Goal: Complete application form: Complete application form

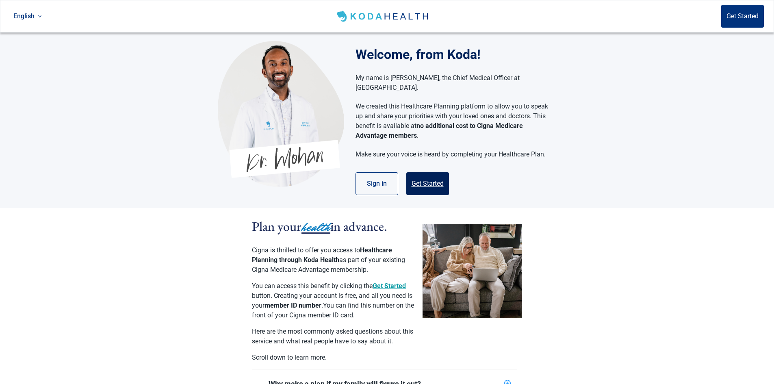
click at [431, 172] on button "Get Started" at bounding box center [427, 183] width 43 height 23
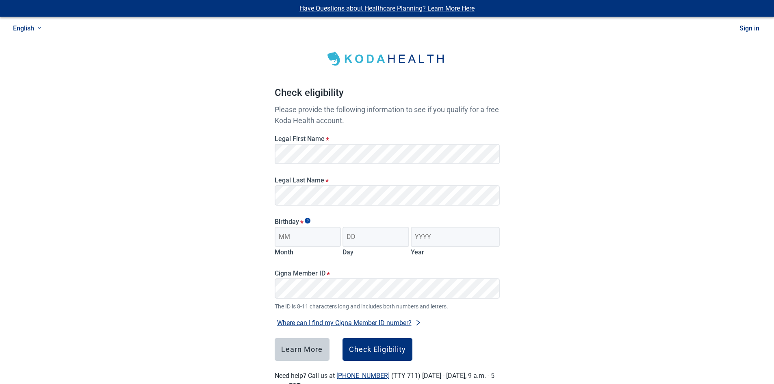
click at [293, 251] on label "Month" at bounding box center [284, 252] width 19 height 8
click at [293, 247] on input "Month" at bounding box center [308, 237] width 67 height 20
type input "12"
click at [363, 236] on input "Day" at bounding box center [375, 237] width 67 height 20
type input "16"
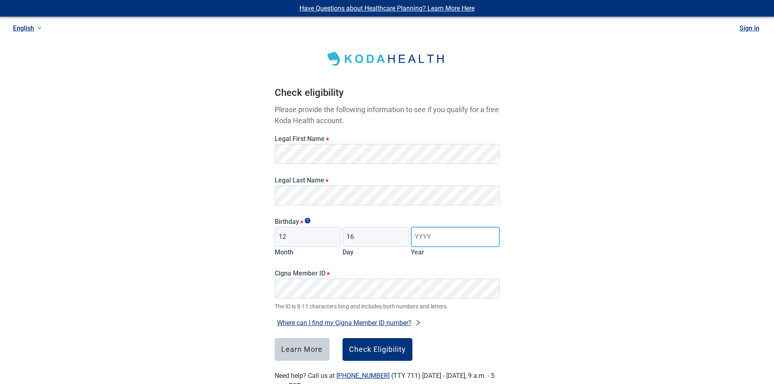
click at [418, 231] on input "Year" at bounding box center [455, 237] width 89 height 20
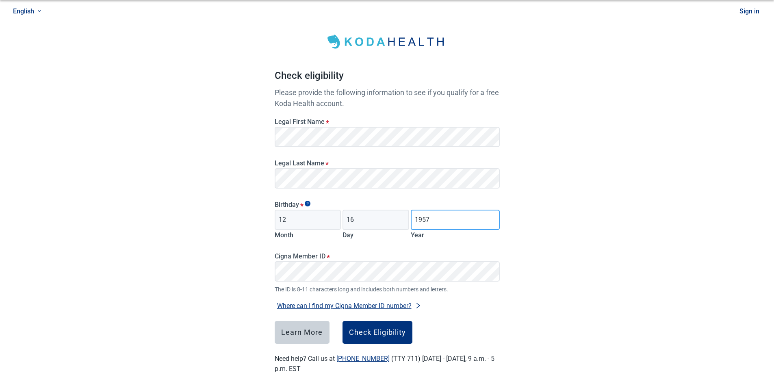
scroll to position [26, 0]
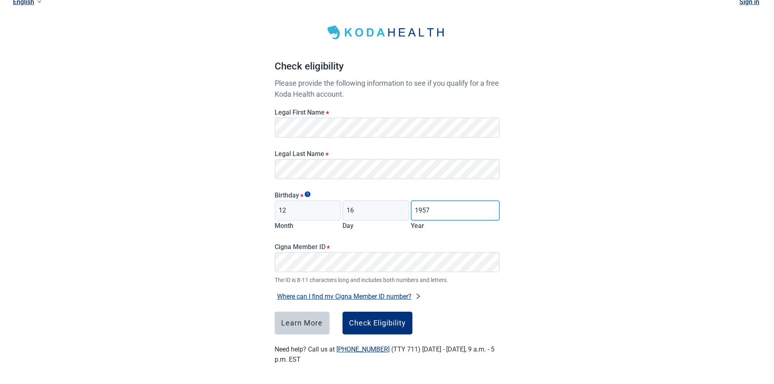
type input "1957"
click at [394, 323] on div "Check Eligibility" at bounding box center [377, 323] width 57 height 8
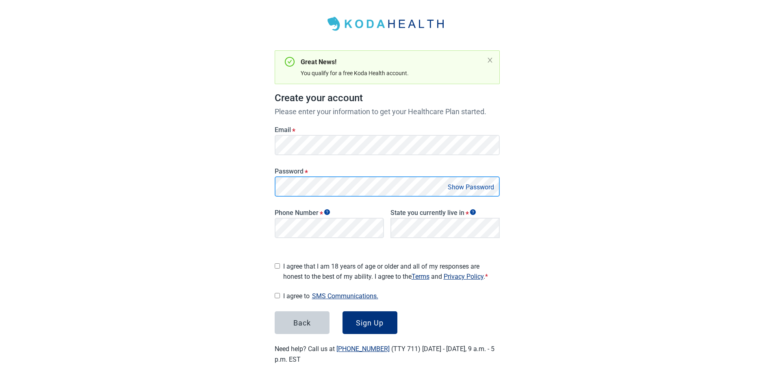
scroll to position [32, 0]
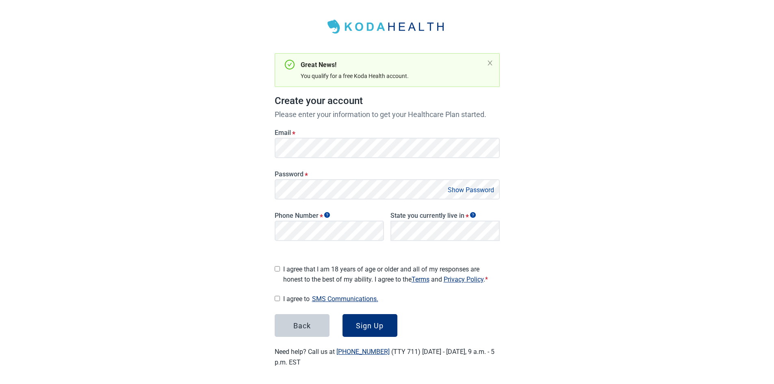
click at [469, 189] on button "Show Password" at bounding box center [470, 189] width 51 height 11
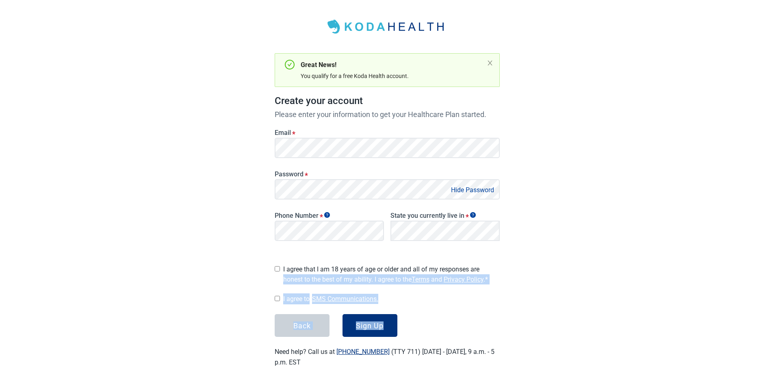
drag, startPoint x: 500, startPoint y: 259, endPoint x: 499, endPoint y: 280, distance: 21.2
click at [494, 311] on main "Great News! You qualify for a free Koda Health account. Create your account Ple…" at bounding box center [387, 184] width 264 height 406
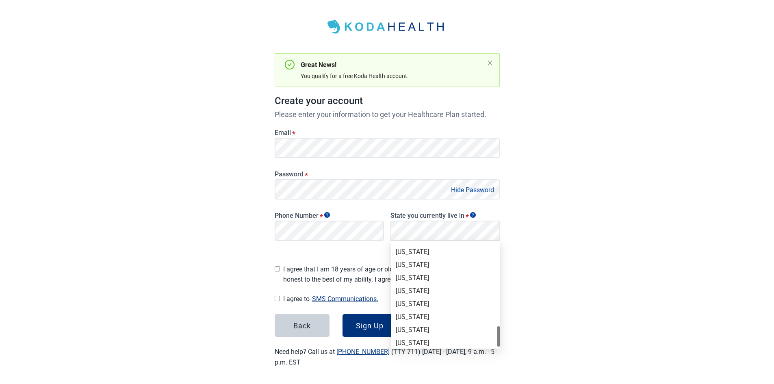
scroll to position [543, 0]
drag, startPoint x: 498, startPoint y: 252, endPoint x: 498, endPoint y: 333, distance: 81.2
click at [498, 333] on div at bounding box center [498, 334] width 3 height 20
click at [420, 245] on div "[US_STATE]" at bounding box center [445, 239] width 109 height 13
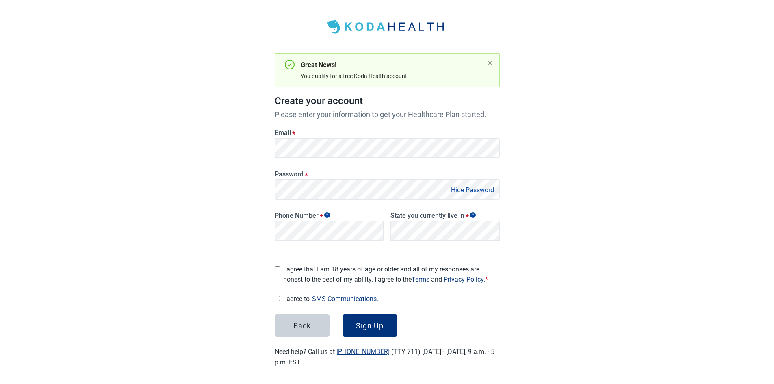
scroll to position [533, 0]
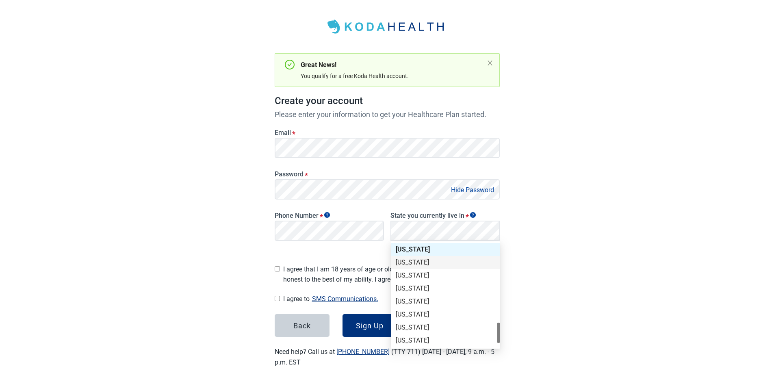
click at [426, 262] on div "[US_STATE]" at bounding box center [446, 262] width 100 height 9
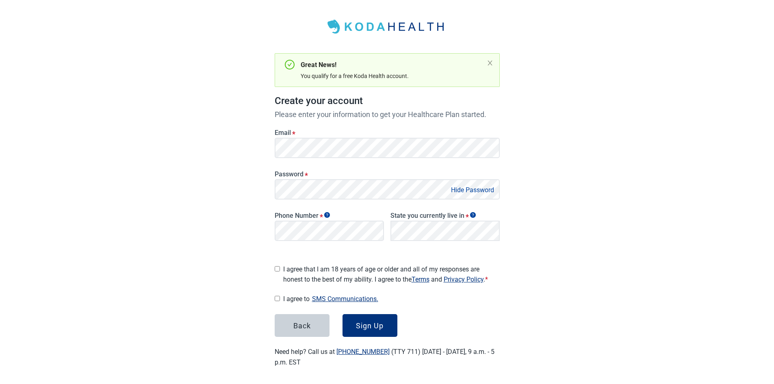
click at [275, 262] on div "Main content" at bounding box center [277, 267] width 5 height 13
click at [279, 266] on input "I agree that I am 18 years of age or older and all of my responses are honest t…" at bounding box center [277, 268] width 5 height 5
checkbox input "true"
click at [369, 321] on div "Sign Up" at bounding box center [370, 325] width 28 height 8
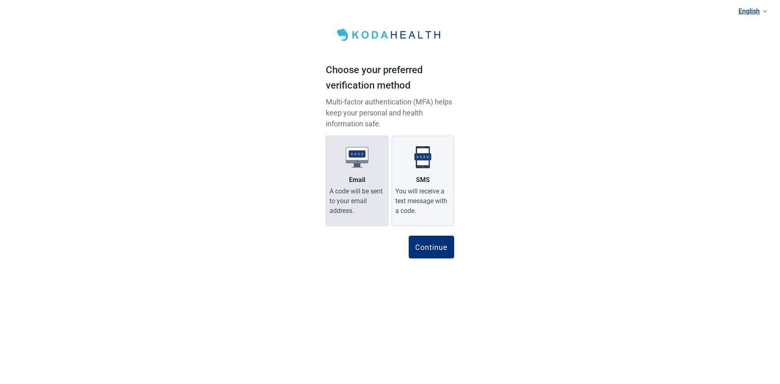
click at [372, 167] on label "Email A code will be sent to your email address." at bounding box center [357, 181] width 63 height 90
click at [0, 0] on input "Email A code will be sent to your email address." at bounding box center [0, 0] width 0 height 0
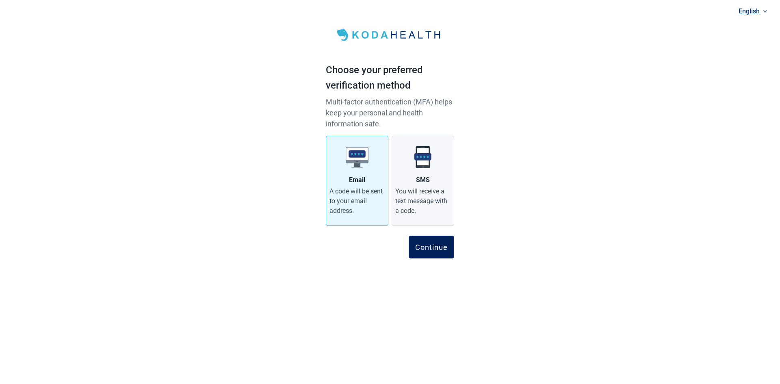
click at [446, 250] on div "Continue" at bounding box center [431, 247] width 32 height 8
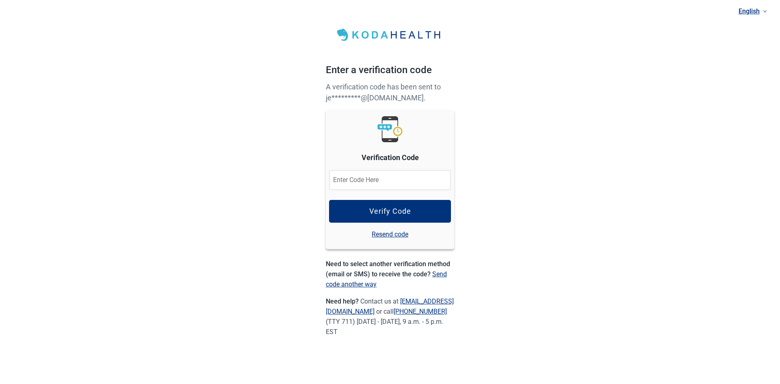
click at [357, 182] on input at bounding box center [390, 180] width 122 height 20
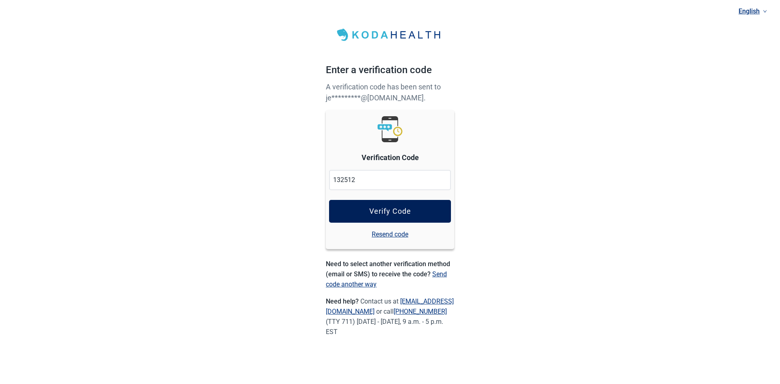
type input "132512"
click at [416, 217] on button "Verify Code" at bounding box center [390, 211] width 122 height 23
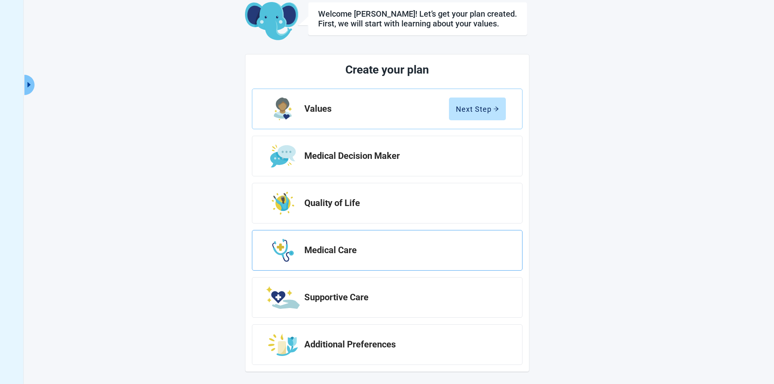
scroll to position [48, 0]
click at [474, 104] on div "Next Step" at bounding box center [477, 108] width 43 height 8
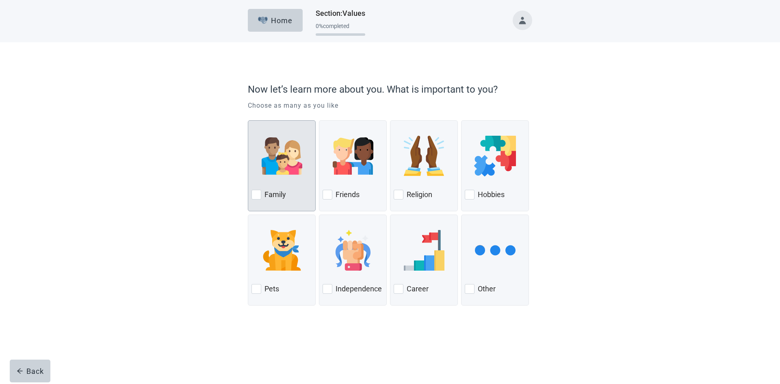
drag, startPoint x: 270, startPoint y: 195, endPoint x: 280, endPoint y: 191, distance: 10.3
click at [274, 194] on label "Family" at bounding box center [275, 195] width 22 height 10
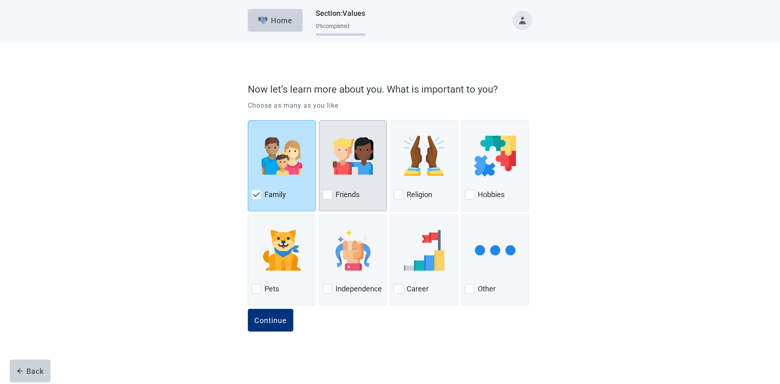
click at [334, 182] on div at bounding box center [352, 156] width 61 height 64
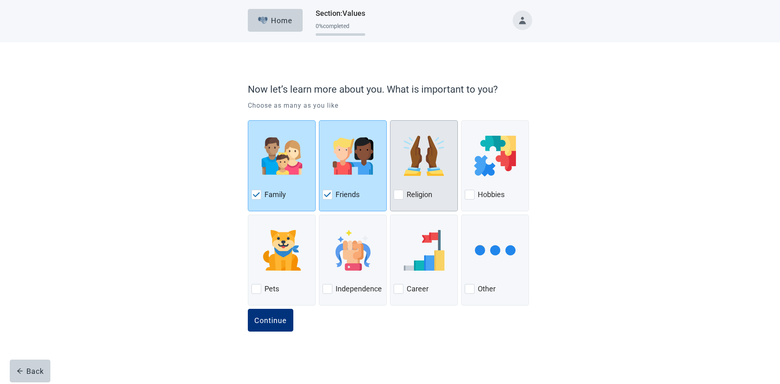
click at [432, 185] on div at bounding box center [424, 156] width 61 height 64
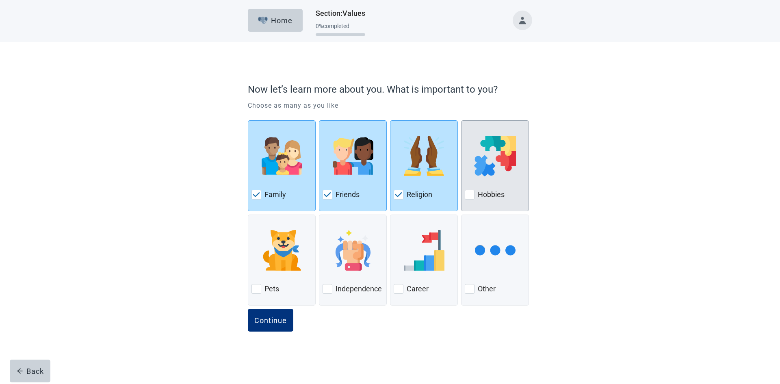
click at [487, 186] on div at bounding box center [495, 156] width 61 height 64
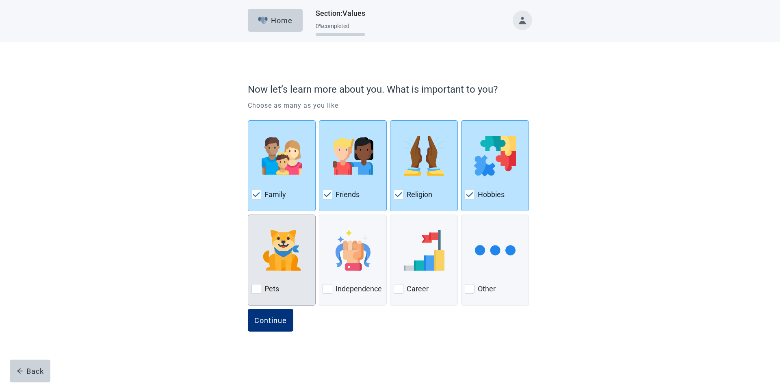
click at [289, 250] on img at bounding box center [282, 250] width 41 height 41
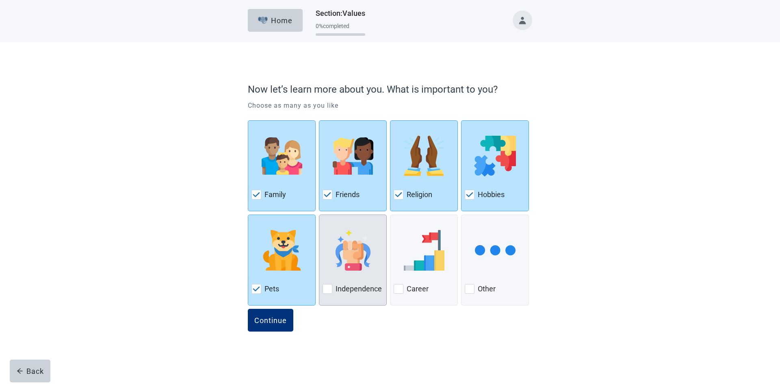
click at [362, 248] on img at bounding box center [353, 250] width 41 height 41
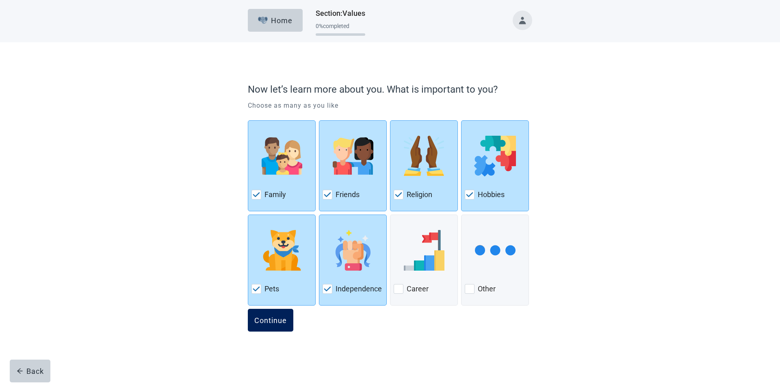
click at [279, 320] on div "Continue" at bounding box center [270, 320] width 32 height 8
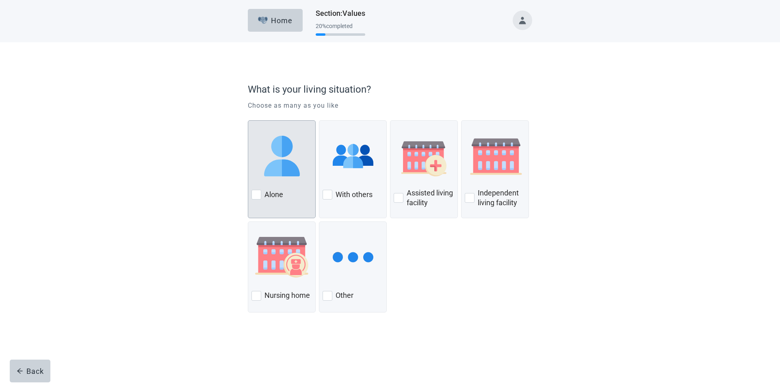
click at [261, 193] on div "Alone" at bounding box center [281, 194] width 61 height 13
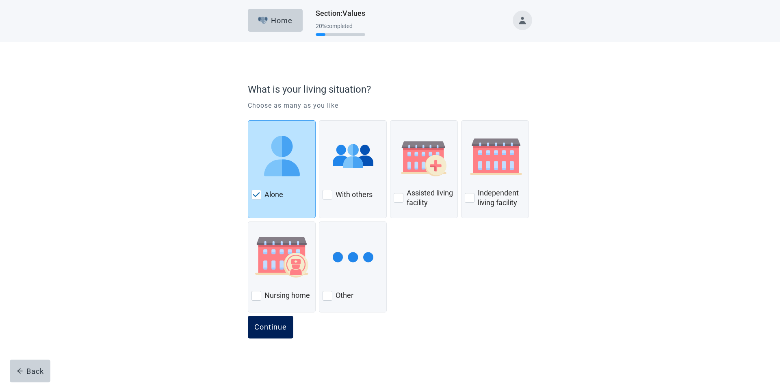
click at [268, 324] on div "Continue" at bounding box center [270, 327] width 32 height 8
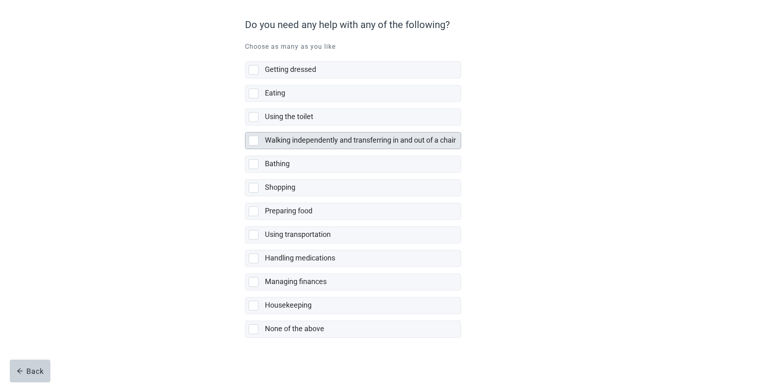
scroll to position [65, 0]
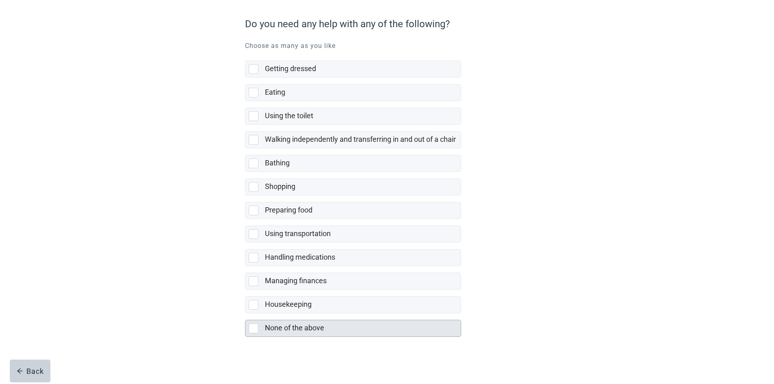
click at [255, 329] on div at bounding box center [254, 328] width 10 height 10
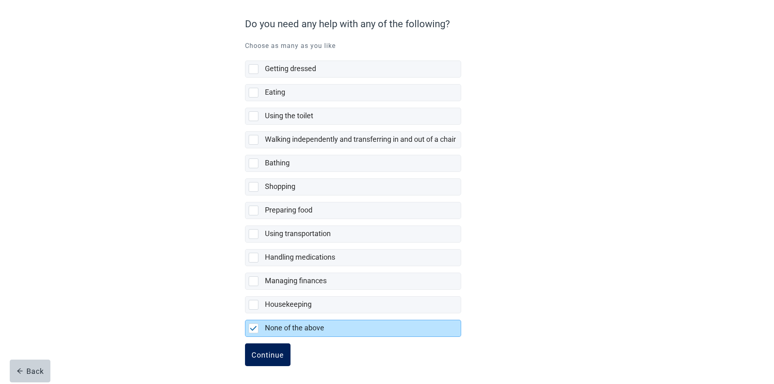
click at [268, 350] on button "Continue" at bounding box center [267, 354] width 45 height 23
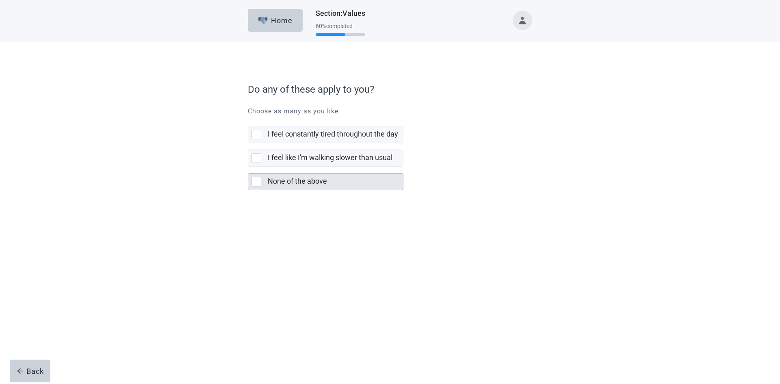
click at [257, 181] on div at bounding box center [256, 182] width 10 height 10
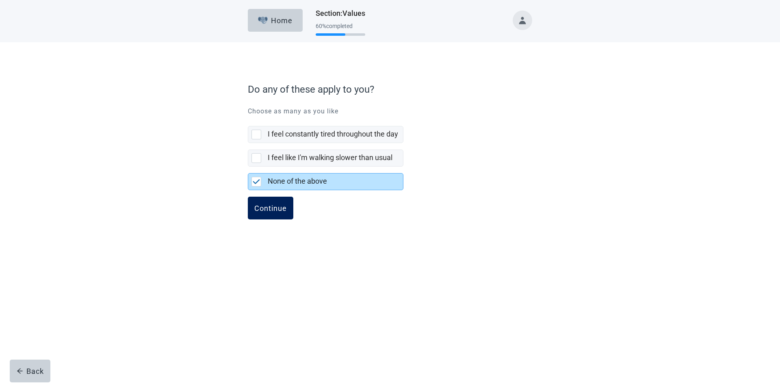
click at [280, 209] on div "Continue" at bounding box center [270, 208] width 32 height 8
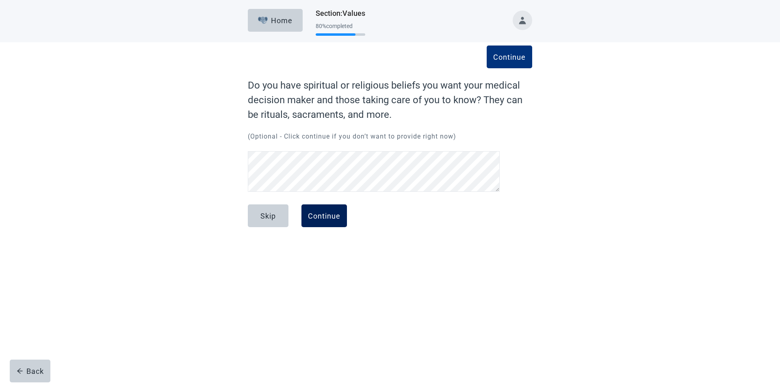
click at [332, 217] on div "Continue" at bounding box center [324, 216] width 32 height 8
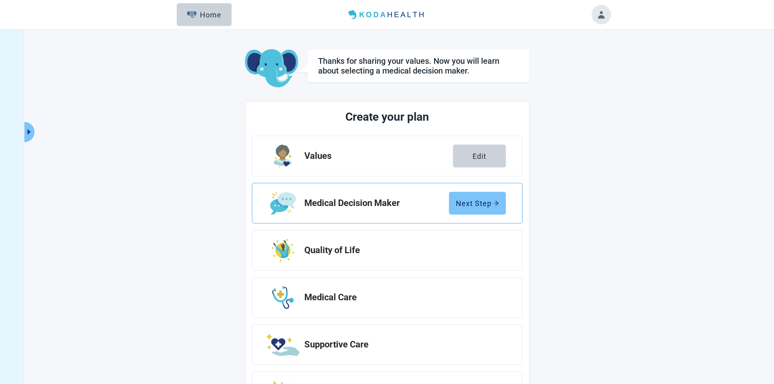
click at [480, 200] on div "Next Step" at bounding box center [477, 203] width 43 height 8
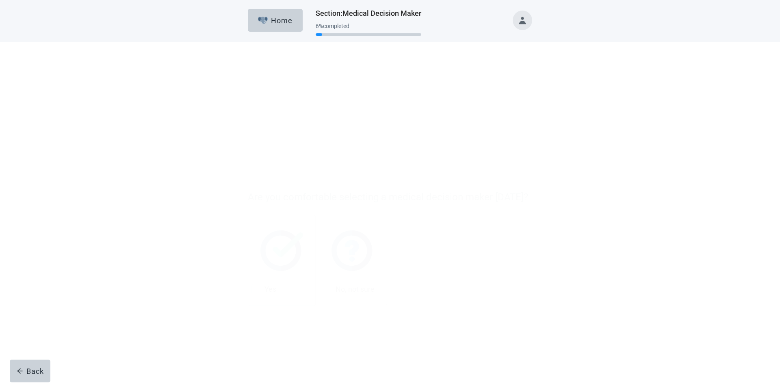
click at [289, 142] on img at bounding box center [281, 143] width 43 height 41
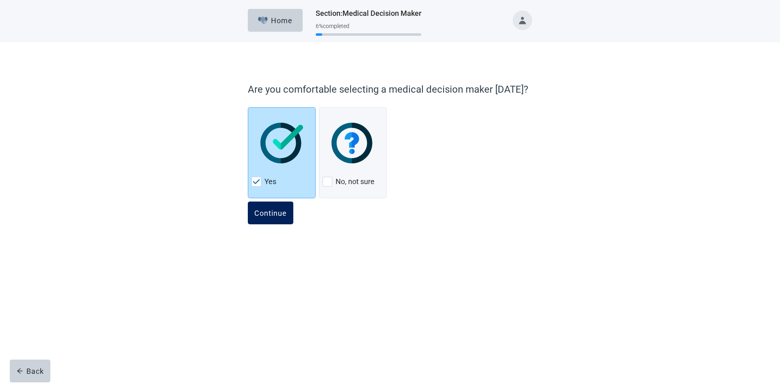
click at [281, 207] on button "Continue" at bounding box center [270, 212] width 45 height 23
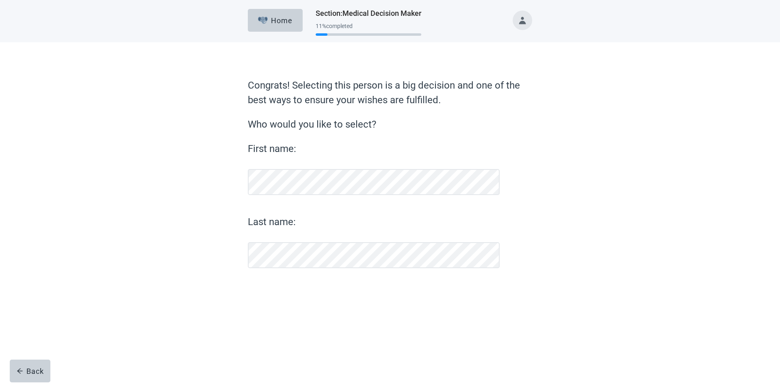
click at [324, 218] on label "Last name:" at bounding box center [374, 221] width 252 height 15
click at [257, 286] on div "Continue" at bounding box center [270, 289] width 32 height 8
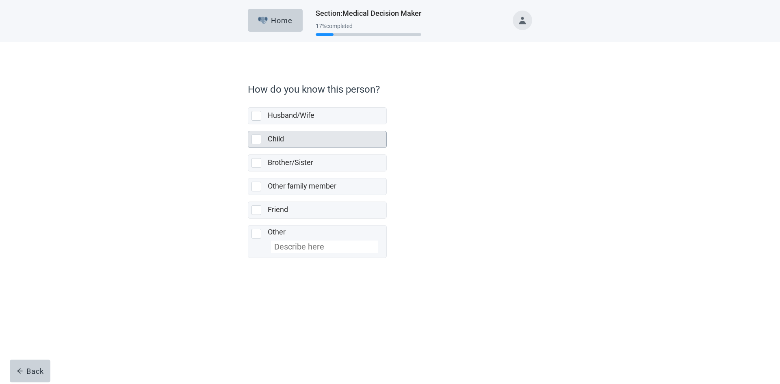
click at [253, 141] on div at bounding box center [256, 139] width 10 height 10
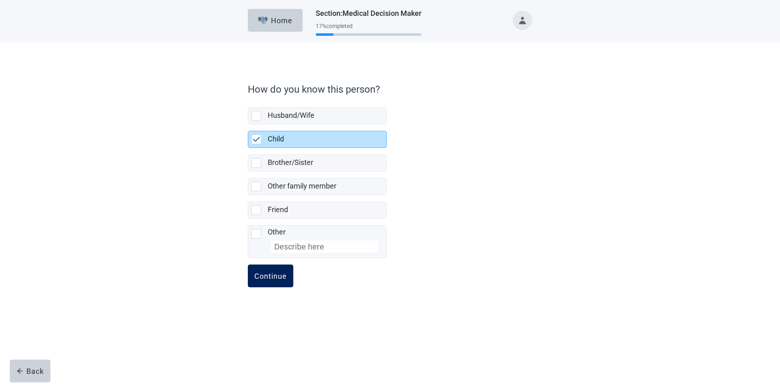
click at [279, 272] on div "Continue" at bounding box center [270, 276] width 32 height 8
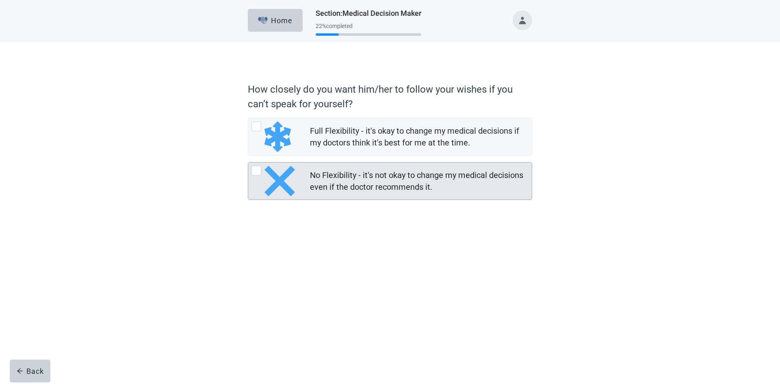
click at [355, 181] on div "No Flexibility - it's not okay to change my medical decisions even if the docto…" at bounding box center [418, 181] width 217 height 24
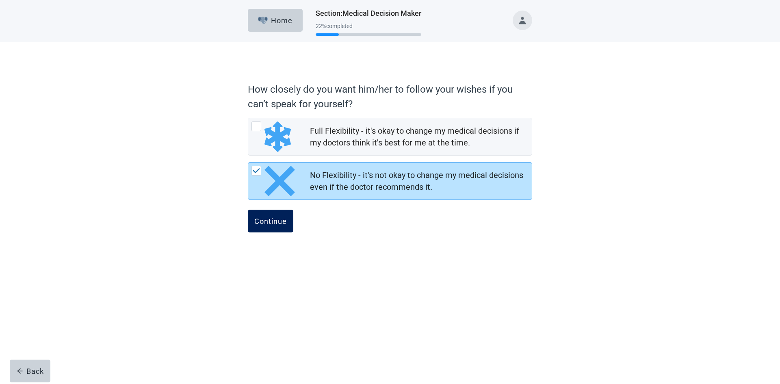
click at [279, 219] on div "Continue" at bounding box center [270, 221] width 32 height 8
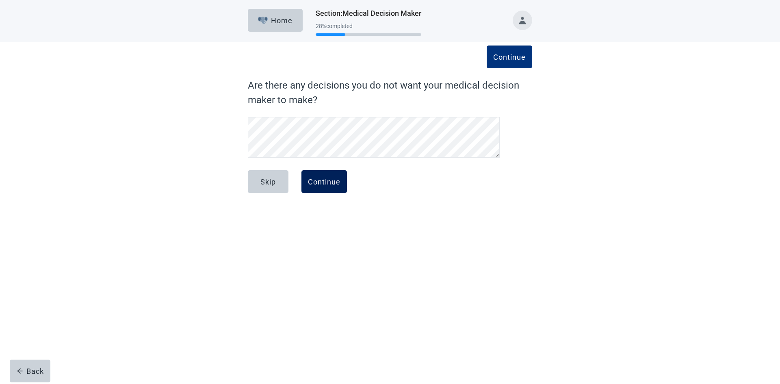
click at [327, 180] on div "Continue" at bounding box center [324, 181] width 32 height 8
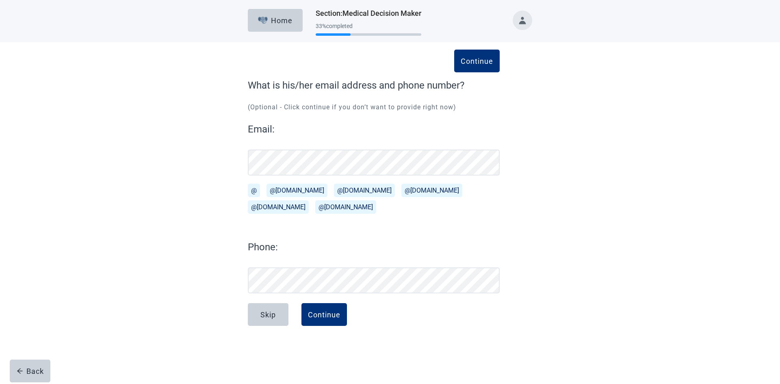
click at [298, 248] on label "Phone:" at bounding box center [374, 247] width 252 height 15
click at [321, 311] on div "Continue" at bounding box center [324, 314] width 32 height 8
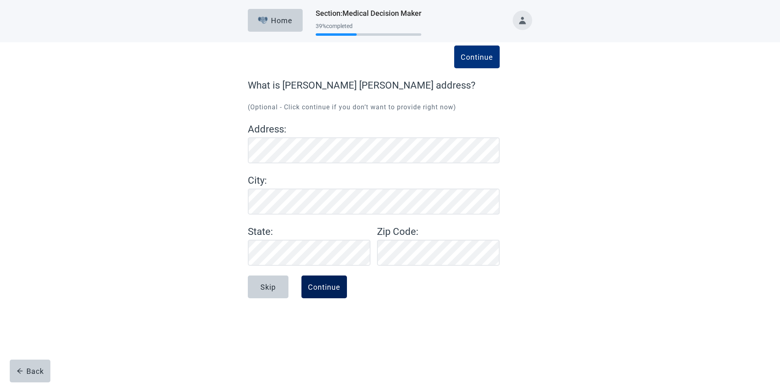
click at [329, 284] on div "Continue" at bounding box center [324, 287] width 32 height 8
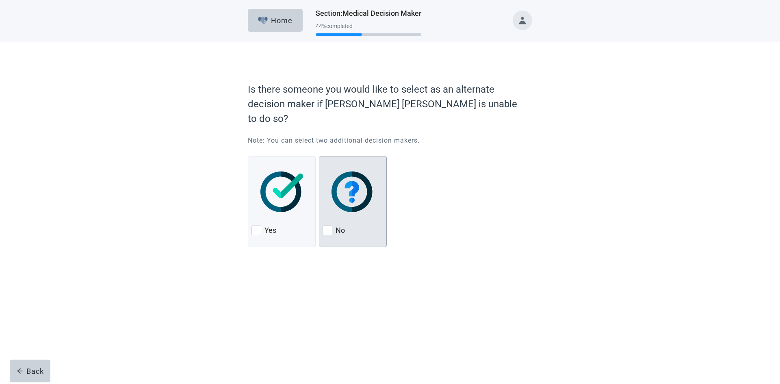
click at [357, 183] on img at bounding box center [352, 191] width 43 height 41
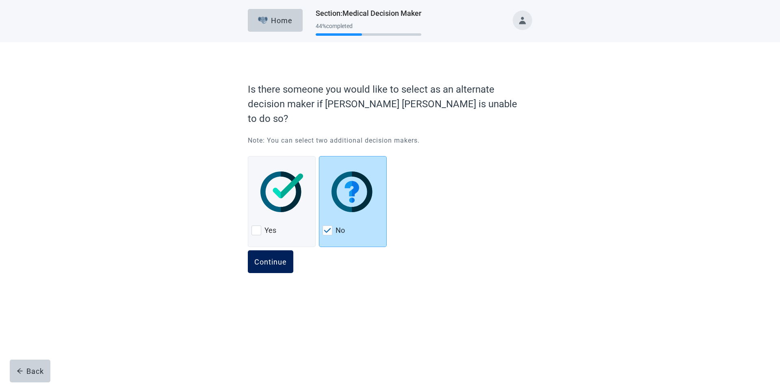
drag, startPoint x: 296, startPoint y: 241, endPoint x: 283, endPoint y: 248, distance: 14.9
click at [296, 250] on div "Continue" at bounding box center [390, 270] width 284 height 41
click at [277, 251] on button "Continue" at bounding box center [270, 261] width 45 height 23
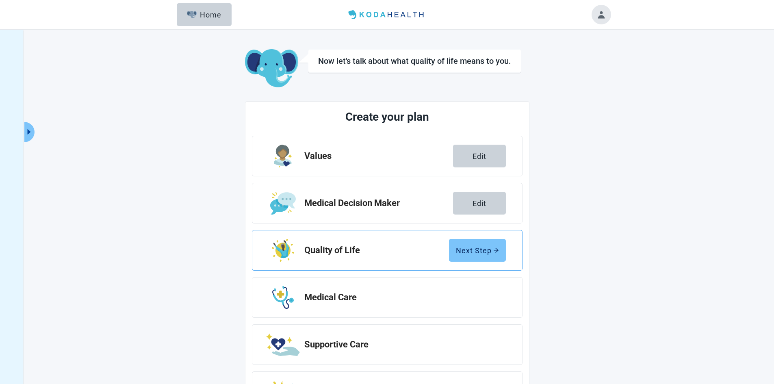
click at [487, 252] on div "Next Step" at bounding box center [477, 250] width 43 height 8
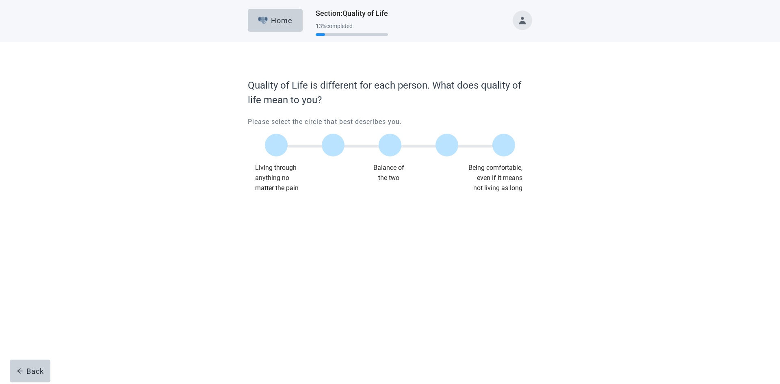
click at [392, 171] on div "Balance of the two" at bounding box center [388, 177] width 89 height 30
click at [389, 152] on div at bounding box center [390, 145] width 23 height 23
click at [266, 206] on div "Continue" at bounding box center [270, 210] width 32 height 8
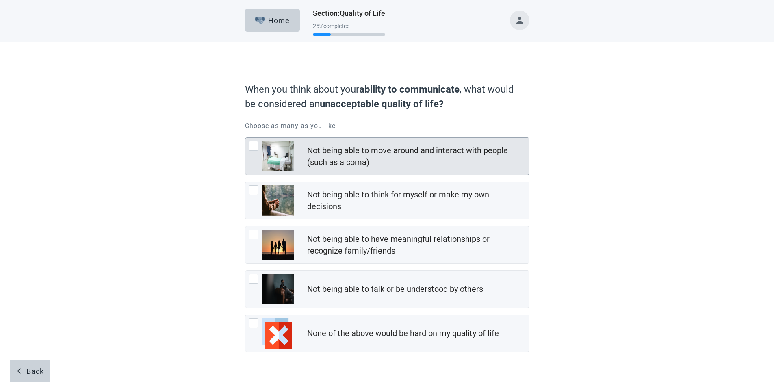
click at [253, 145] on div at bounding box center [254, 146] width 10 height 10
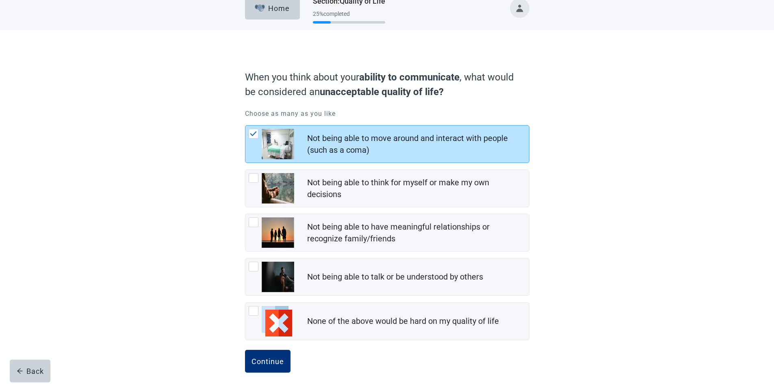
scroll to position [19, 0]
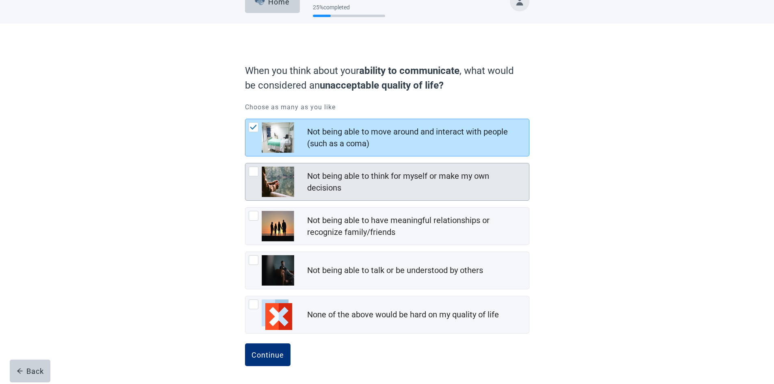
click at [254, 172] on div at bounding box center [254, 172] width 10 height 10
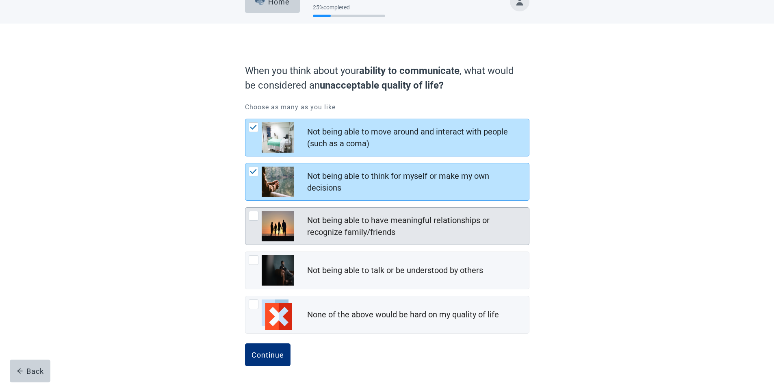
click at [255, 214] on div at bounding box center [254, 216] width 10 height 10
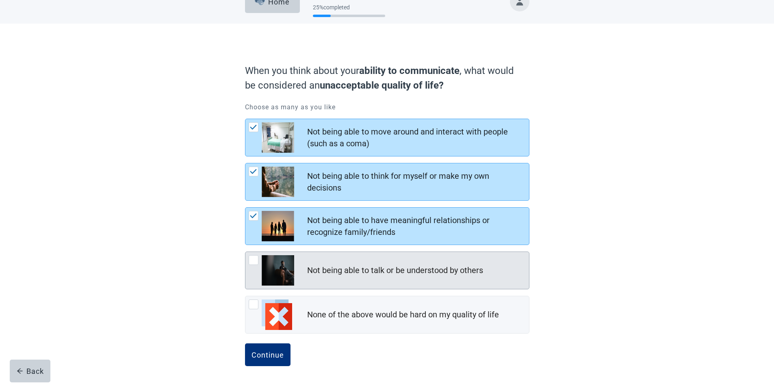
click at [254, 262] on div at bounding box center [254, 260] width 10 height 10
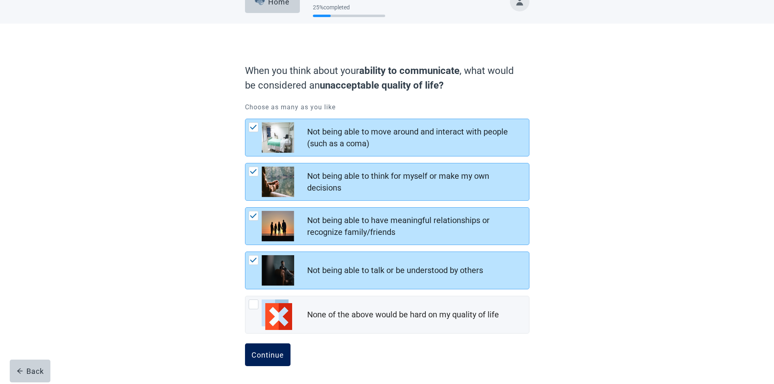
click at [275, 355] on div "Continue" at bounding box center [267, 354] width 32 height 8
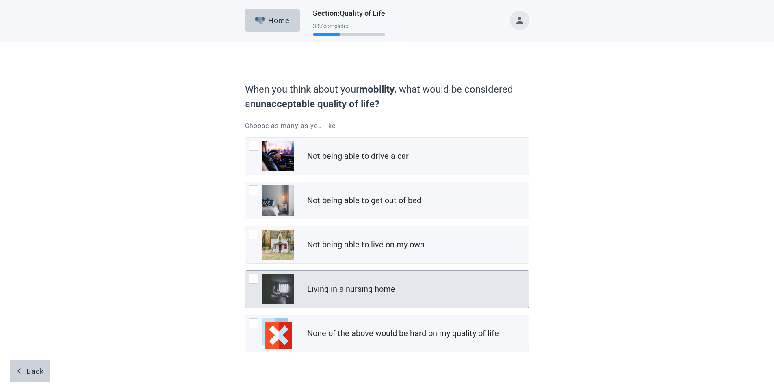
click at [257, 286] on div at bounding box center [271, 289] width 45 height 30
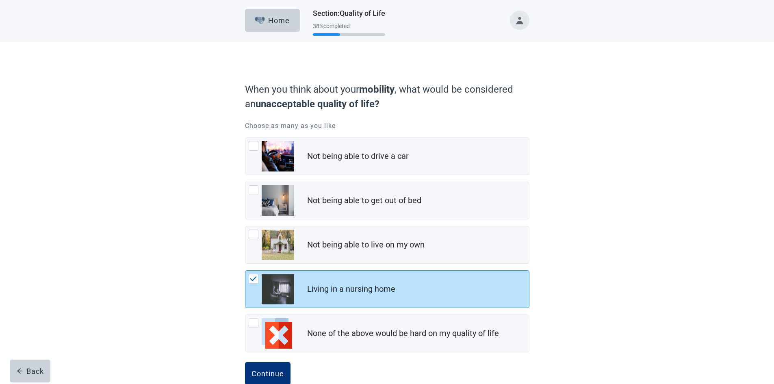
scroll to position [19, 0]
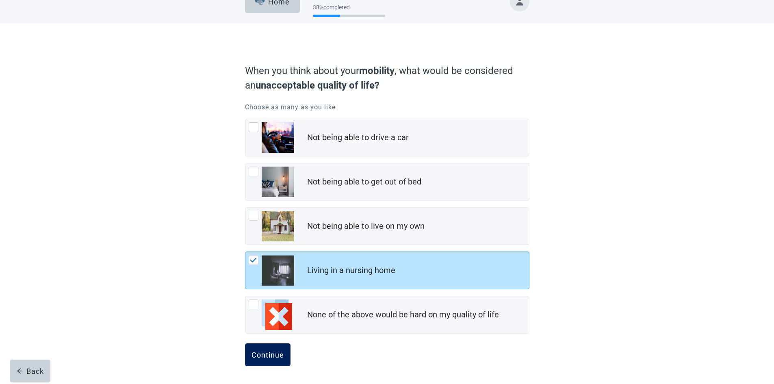
click at [279, 353] on div "Continue" at bounding box center [267, 354] width 32 height 8
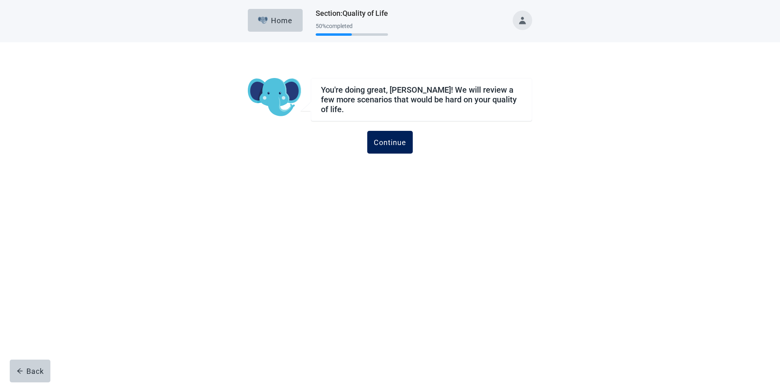
click at [402, 138] on div "Continue" at bounding box center [390, 142] width 32 height 8
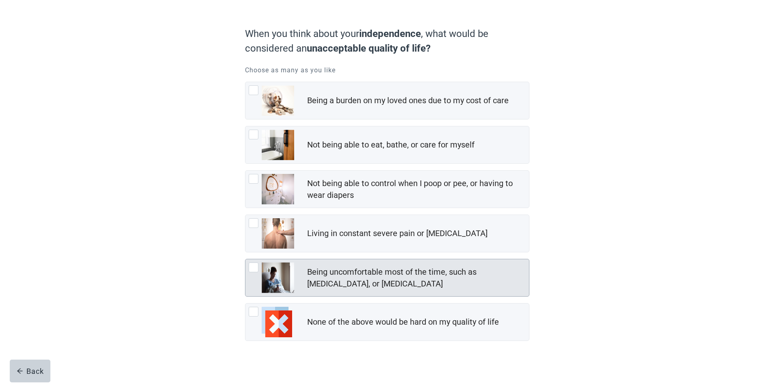
scroll to position [63, 0]
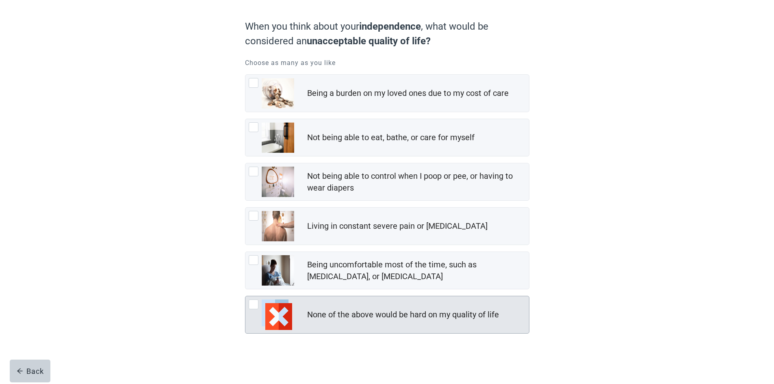
click at [280, 311] on img at bounding box center [277, 314] width 30 height 30
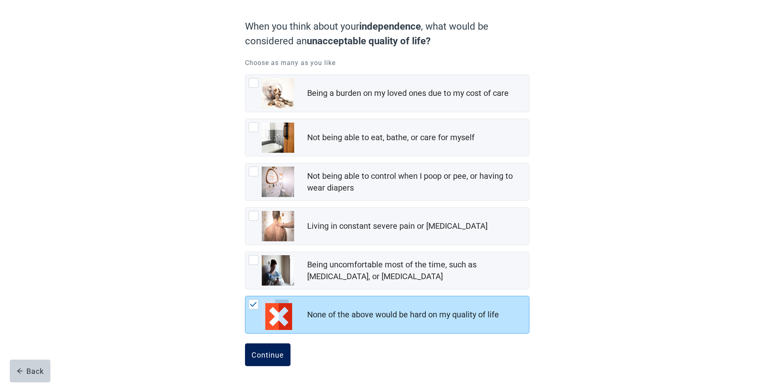
click at [262, 353] on div "Continue" at bounding box center [267, 354] width 32 height 8
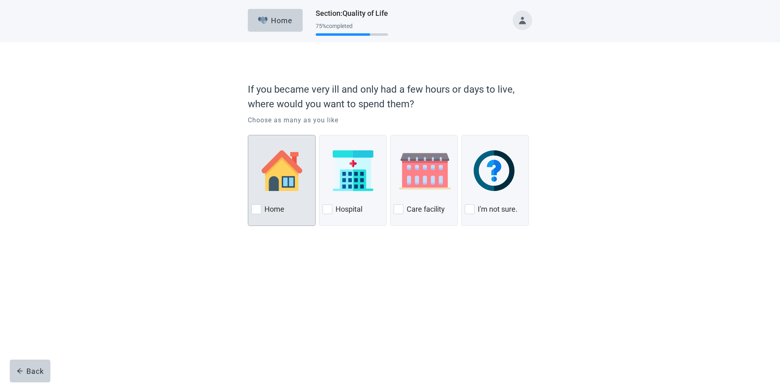
click at [276, 211] on label "Home" at bounding box center [274, 209] width 20 height 10
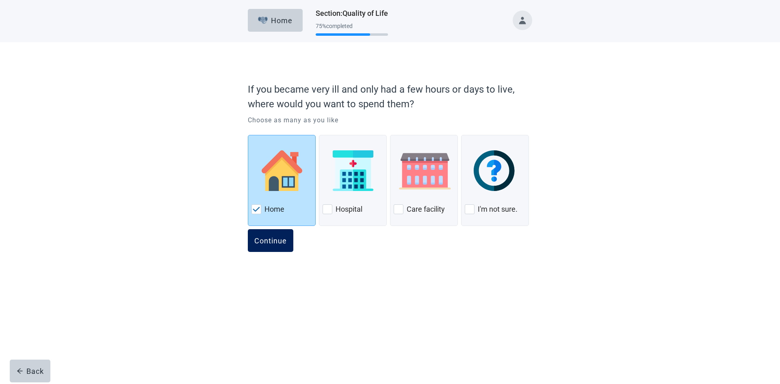
click at [276, 237] on div "Continue" at bounding box center [270, 240] width 32 height 8
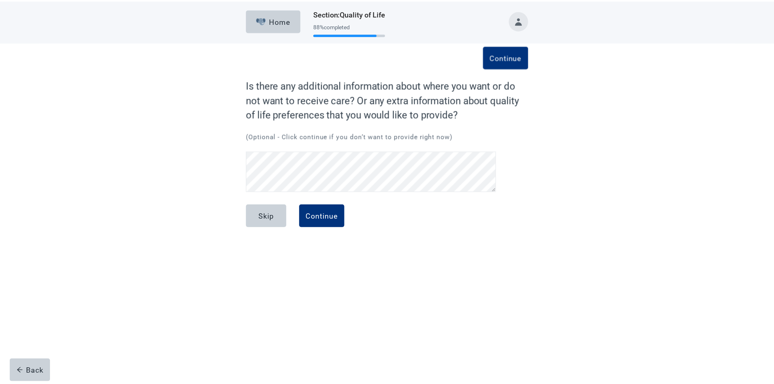
scroll to position [17, 0]
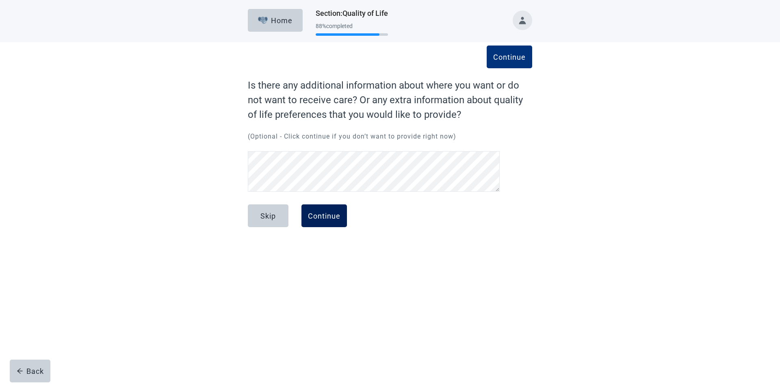
click at [331, 218] on div "Continue" at bounding box center [324, 216] width 32 height 8
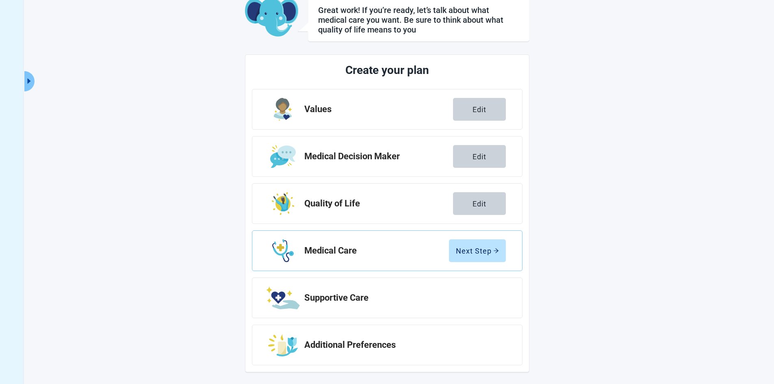
scroll to position [52, 0]
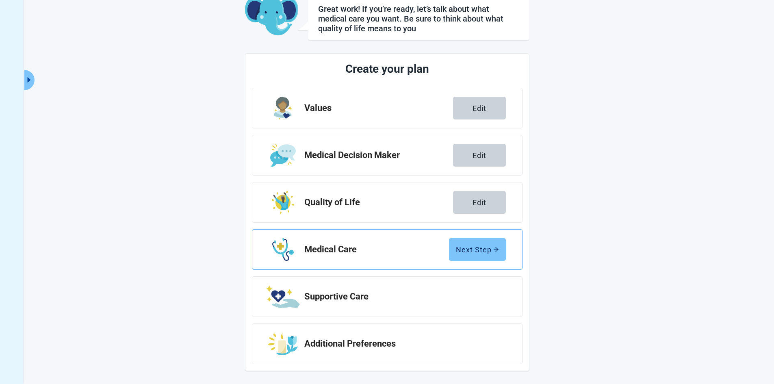
click at [480, 240] on button "Next Step" at bounding box center [477, 249] width 57 height 23
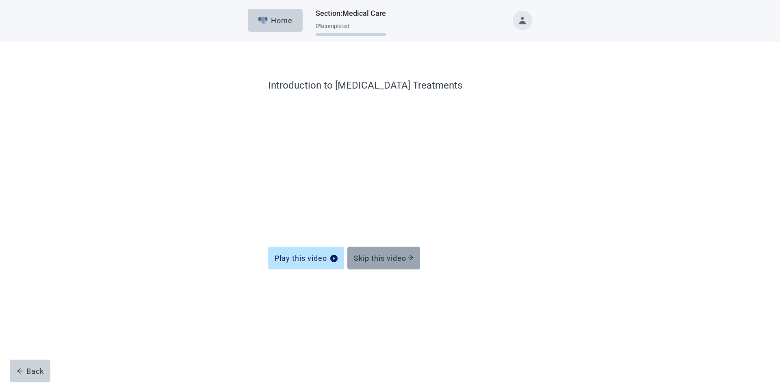
click at [389, 257] on div "Skip this video" at bounding box center [384, 258] width 60 height 8
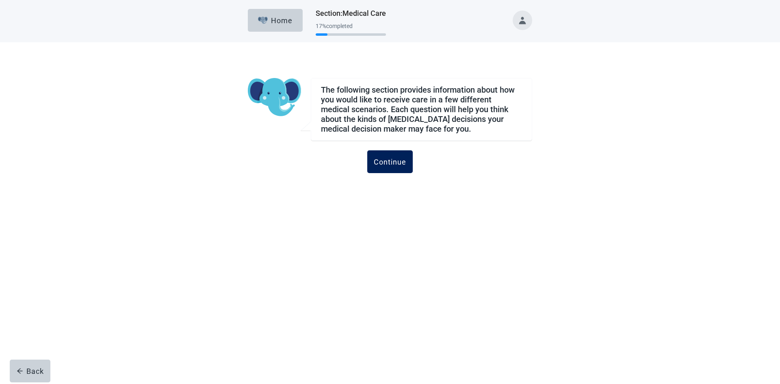
click at [388, 161] on div "Continue" at bounding box center [390, 162] width 32 height 8
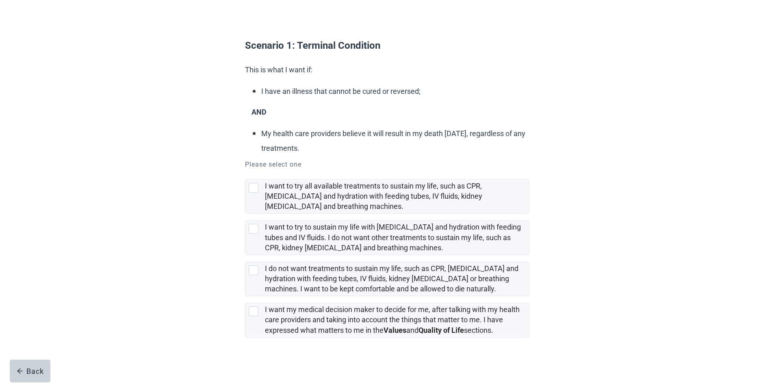
scroll to position [45, 0]
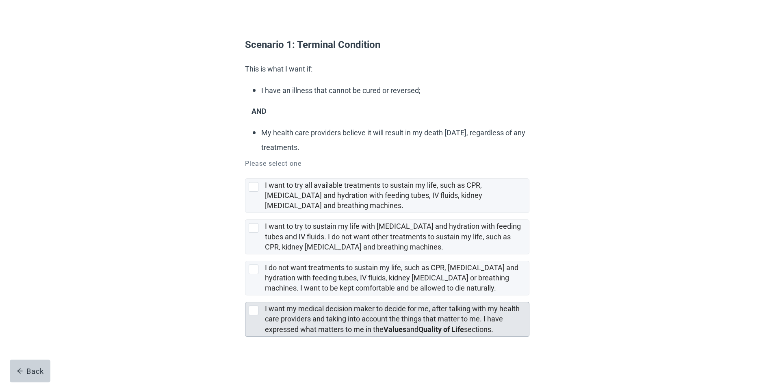
click at [255, 311] on div at bounding box center [254, 310] width 10 height 10
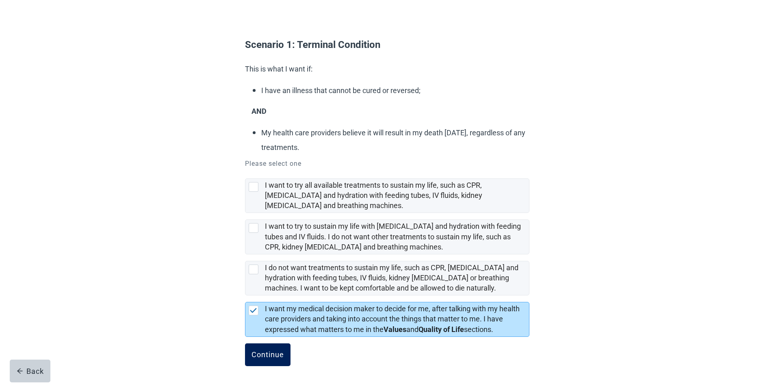
click at [276, 349] on button "Continue" at bounding box center [267, 354] width 45 height 23
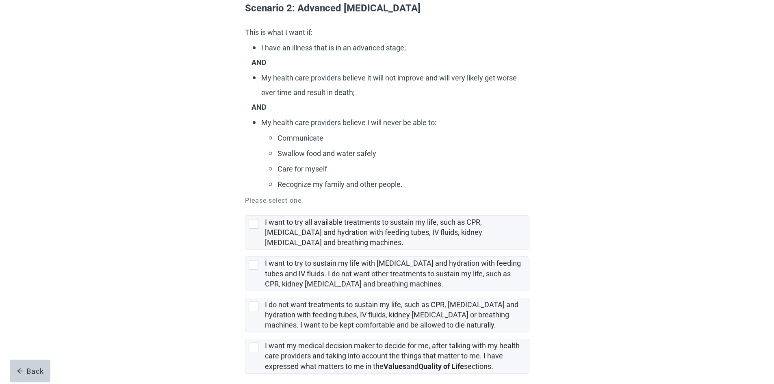
scroll to position [118, 0]
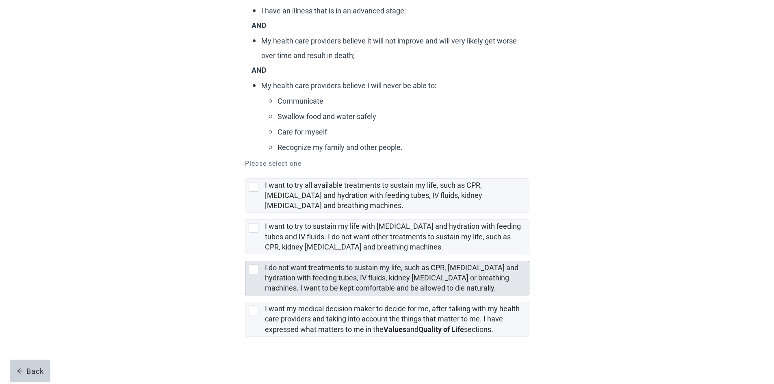
click at [251, 264] on div "I do not want treatments to sustain my life, such as CPR, [MEDICAL_DATA] and hy…" at bounding box center [386, 278] width 283 height 34
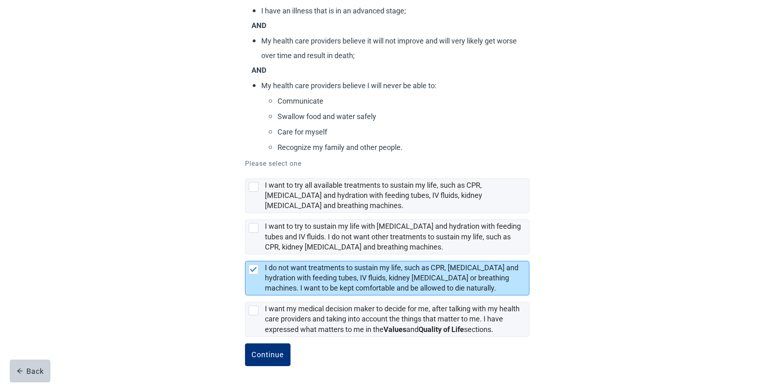
click at [251, 268] on img at bounding box center [253, 269] width 7 height 5
click at [256, 270] on img at bounding box center [253, 269] width 7 height 5
click at [340, 278] on label "I do not want treatments to sustain my life, such as CPR, [MEDICAL_DATA] and hy…" at bounding box center [391, 277] width 253 height 29
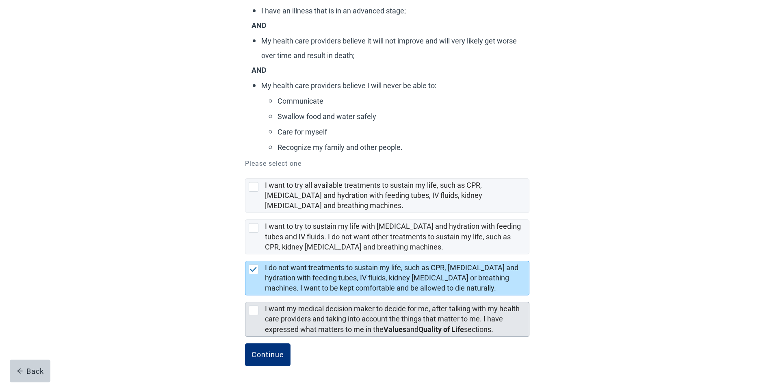
click at [251, 308] on div at bounding box center [254, 310] width 10 height 10
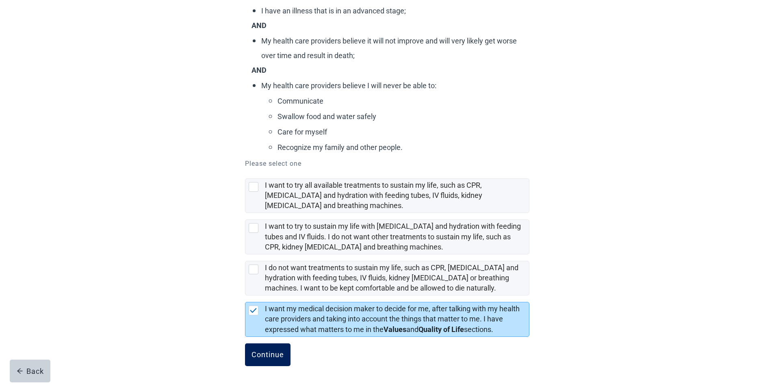
click at [285, 352] on button "Continue" at bounding box center [267, 354] width 45 height 23
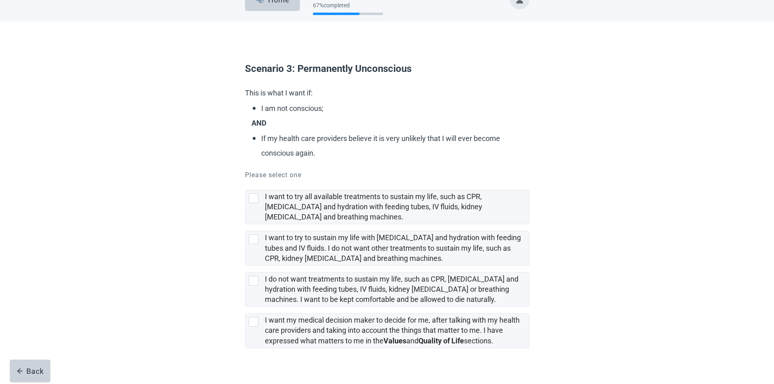
scroll to position [32, 0]
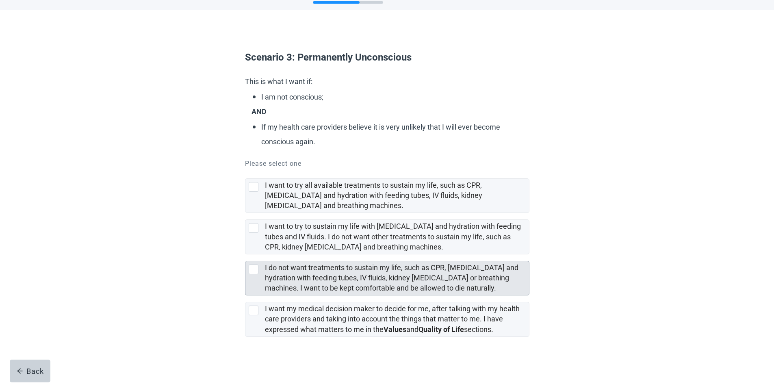
click at [256, 271] on div at bounding box center [254, 269] width 10 height 10
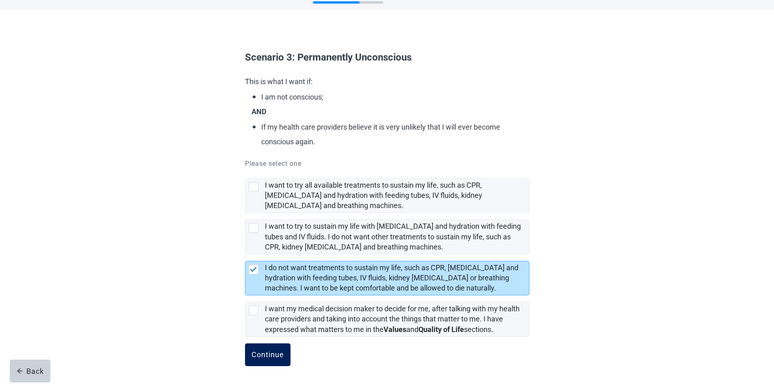
click at [282, 354] on div "Continue" at bounding box center [267, 354] width 32 height 8
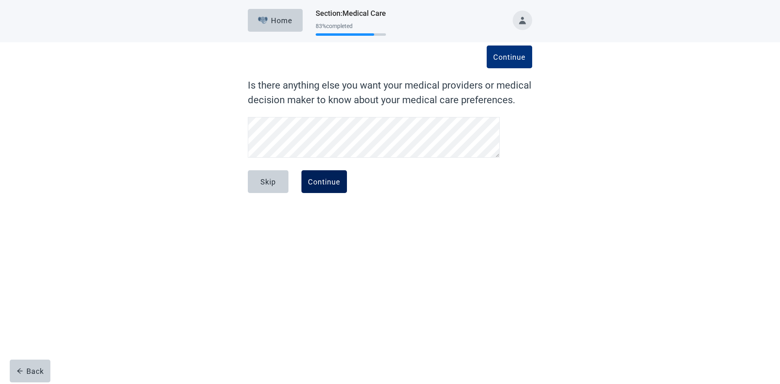
click at [335, 183] on div "Continue" at bounding box center [324, 181] width 32 height 8
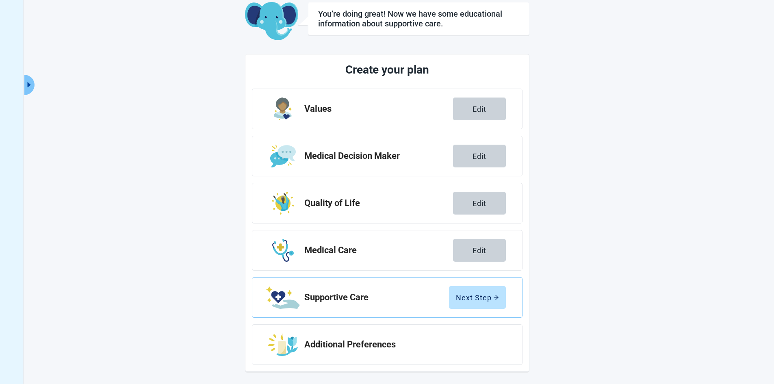
scroll to position [48, 0]
click at [469, 293] on div "Next Step" at bounding box center [477, 296] width 43 height 8
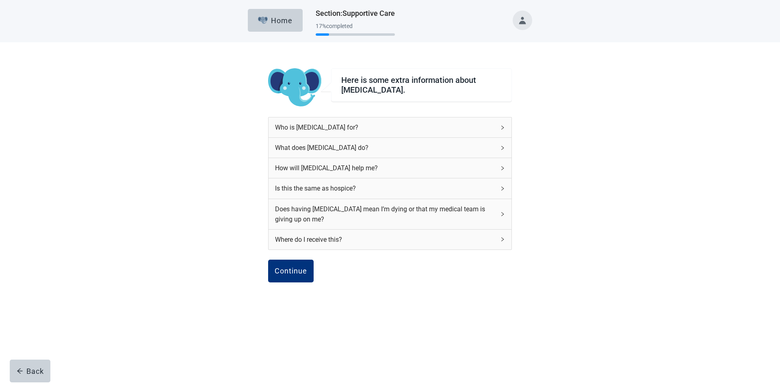
click at [504, 188] on icon "right" at bounding box center [502, 188] width 5 height 5
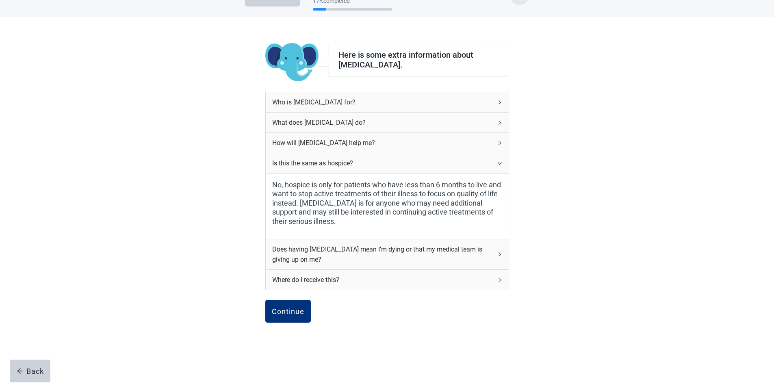
scroll to position [39, 0]
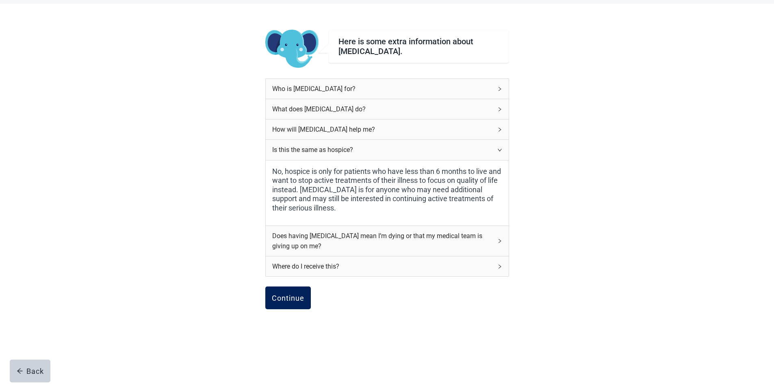
click at [275, 299] on div "Continue" at bounding box center [288, 298] width 32 height 8
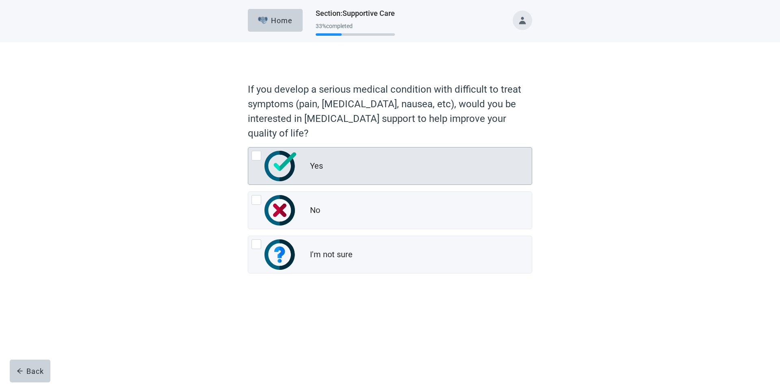
click at [306, 165] on div "Yes" at bounding box center [389, 165] width 283 height 37
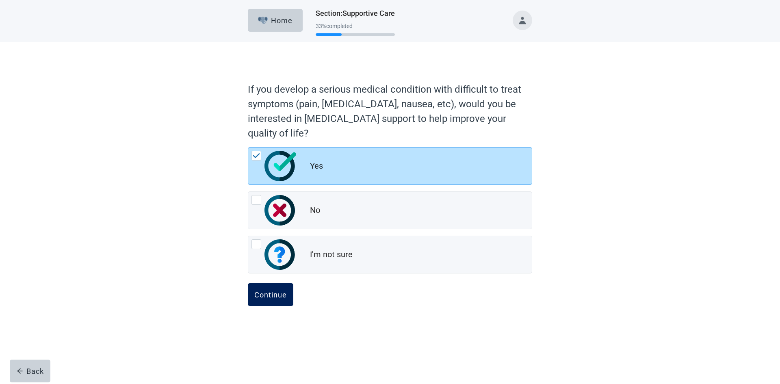
click at [272, 299] on button "Continue" at bounding box center [270, 294] width 45 height 23
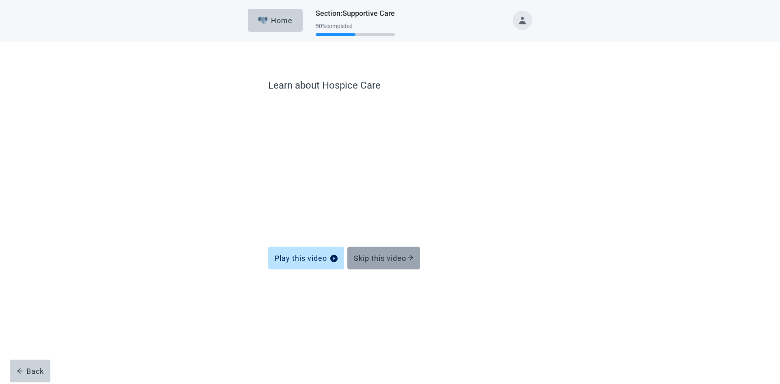
click at [386, 260] on div "Skip this video" at bounding box center [384, 258] width 60 height 8
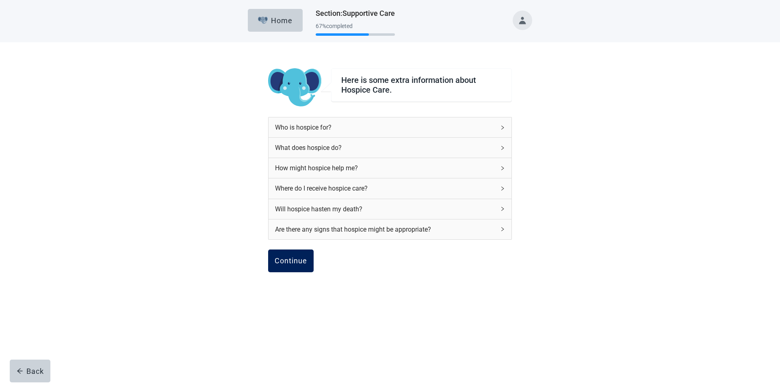
click at [303, 260] on div "Continue" at bounding box center [291, 261] width 32 height 8
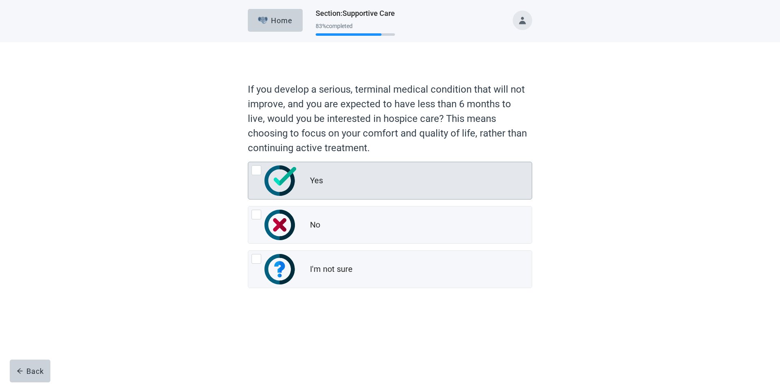
click at [253, 171] on div at bounding box center [256, 170] width 10 height 10
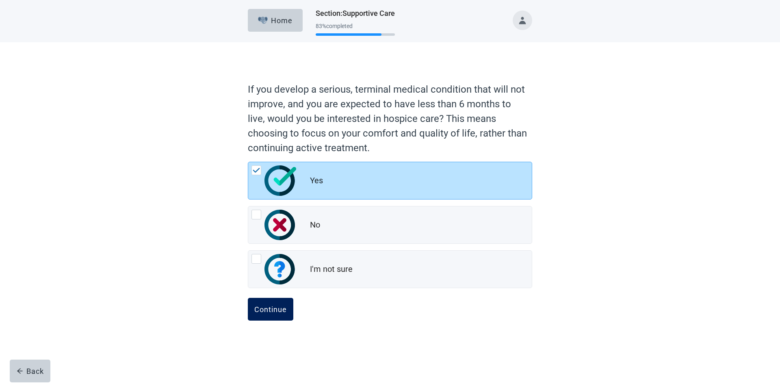
click at [273, 305] on div "Continue" at bounding box center [270, 309] width 32 height 8
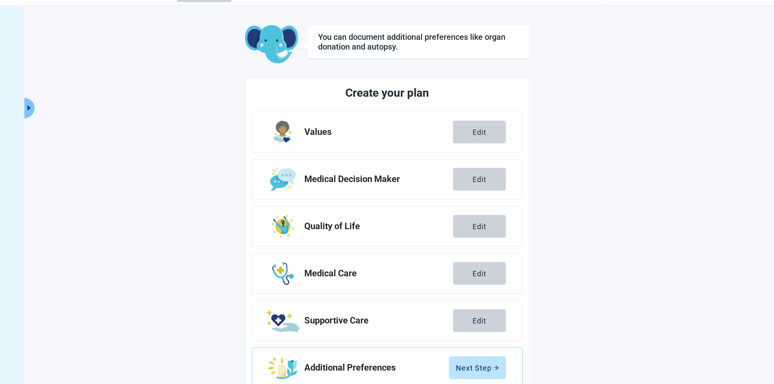
scroll to position [48, 0]
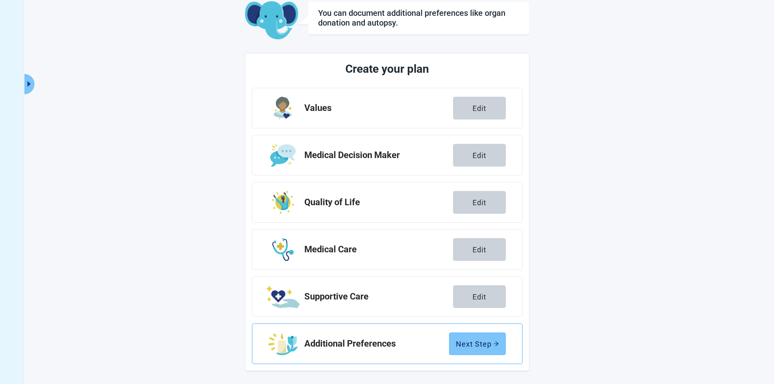
click at [488, 346] on div "Next Step" at bounding box center [477, 344] width 43 height 8
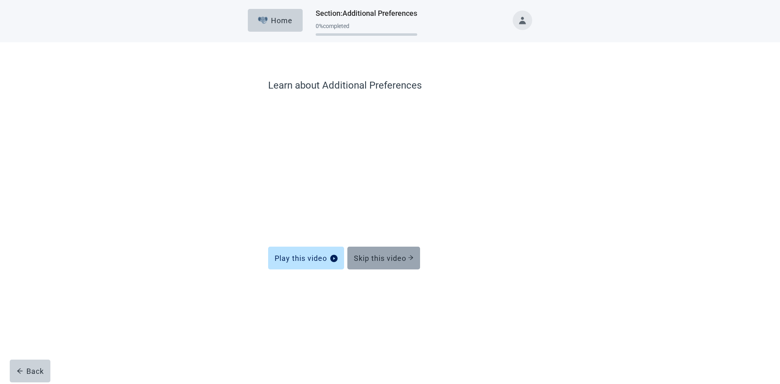
click at [391, 256] on div "Skip this video" at bounding box center [384, 258] width 60 height 8
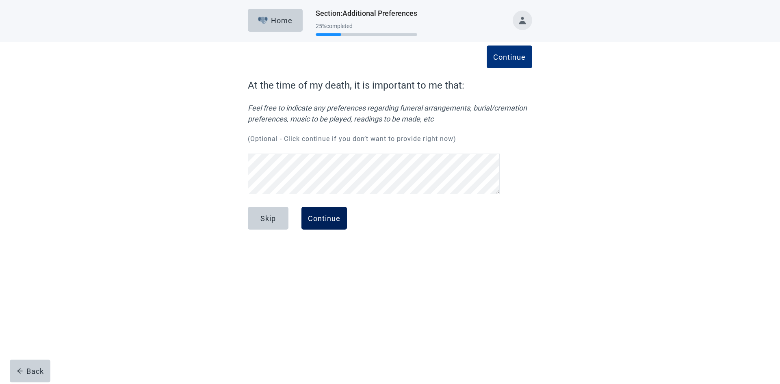
click at [333, 219] on div "Continue" at bounding box center [324, 218] width 32 height 8
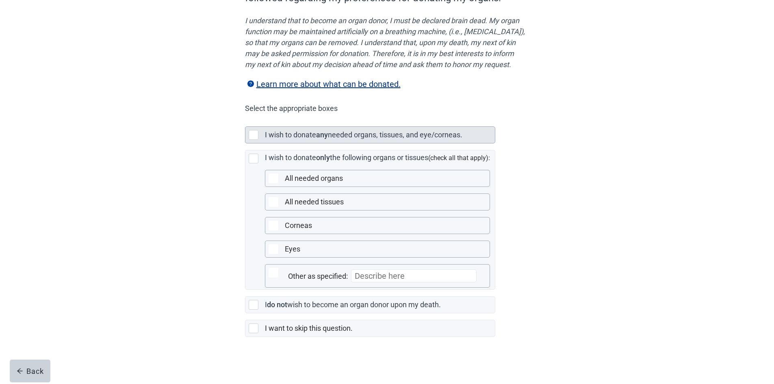
scroll to position [117, 0]
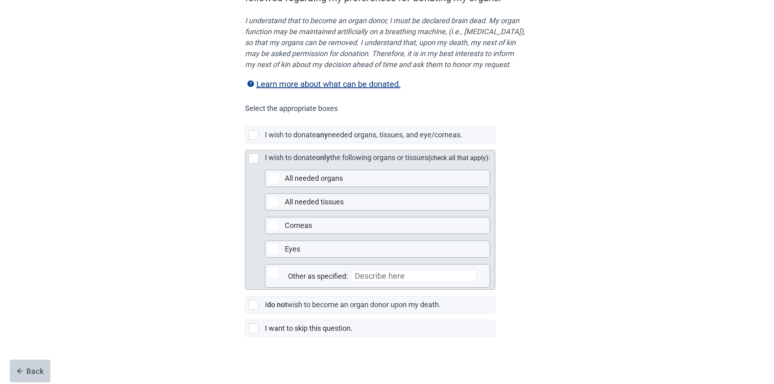
click at [258, 156] on div at bounding box center [254, 159] width 10 height 10
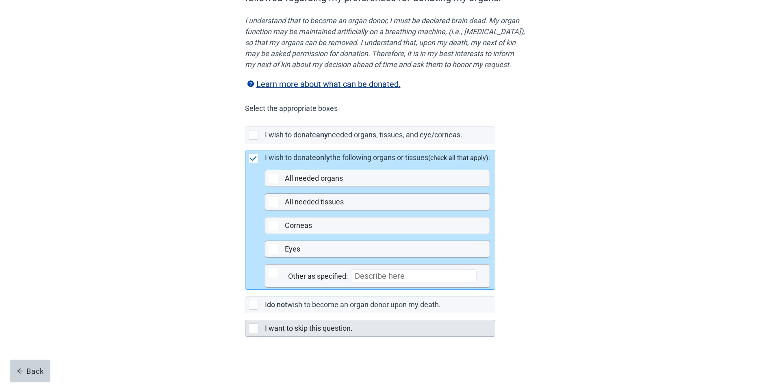
click at [349, 336] on div "I want to skip this question." at bounding box center [380, 328] width 230 height 16
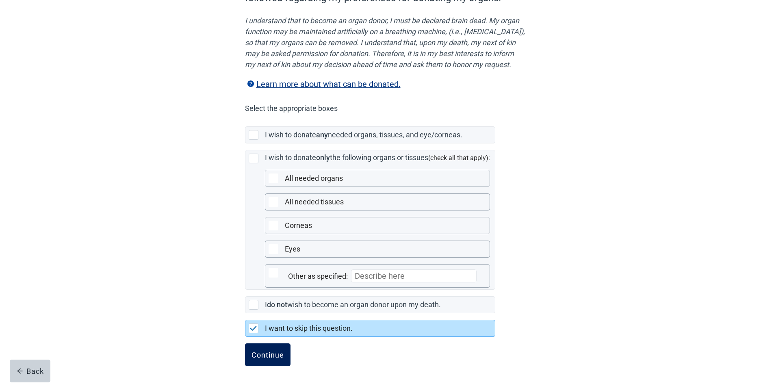
click at [252, 352] on div "Continue" at bounding box center [267, 354] width 32 height 8
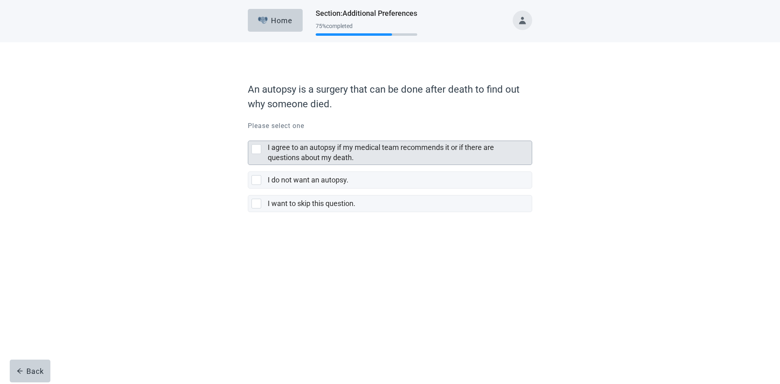
click at [260, 153] on div at bounding box center [256, 149] width 10 height 10
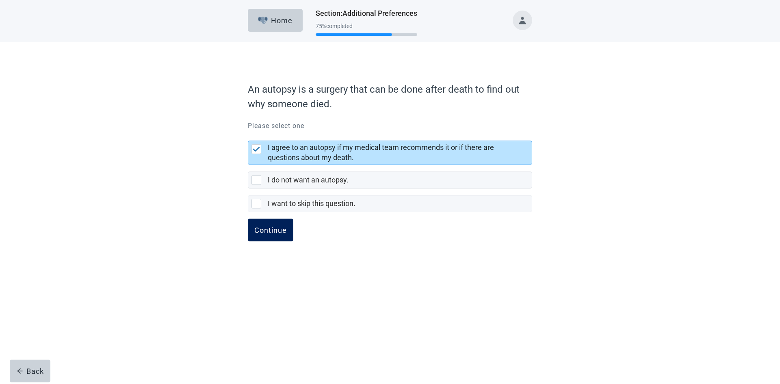
click at [283, 232] on div "Continue" at bounding box center [270, 230] width 32 height 8
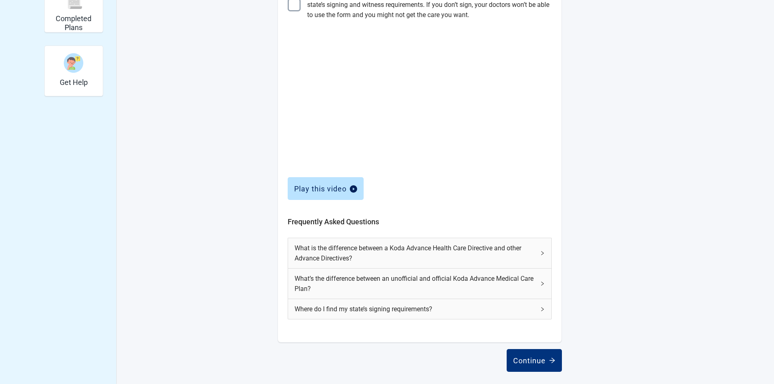
scroll to position [247, 0]
click at [541, 248] on div "What is the difference between a Koda Advance Health Care Directive and other A…" at bounding box center [419, 252] width 263 height 30
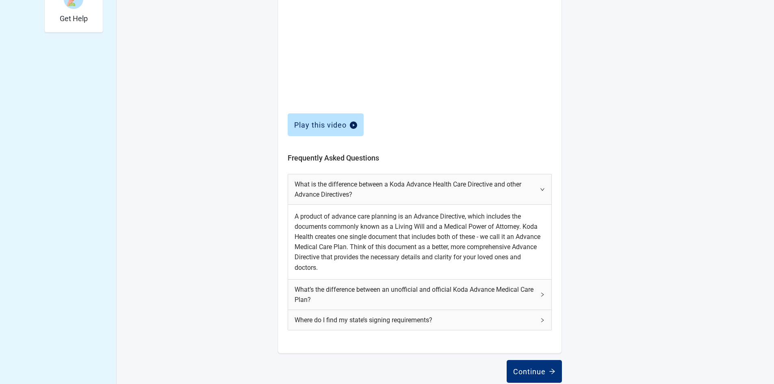
scroll to position [321, 0]
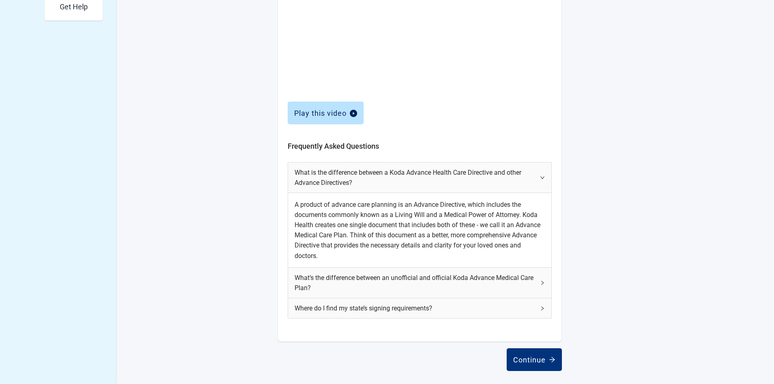
click at [536, 282] on div "What’s the difference between an unofficial and official Koda Advance Medical C…" at bounding box center [419, 283] width 263 height 30
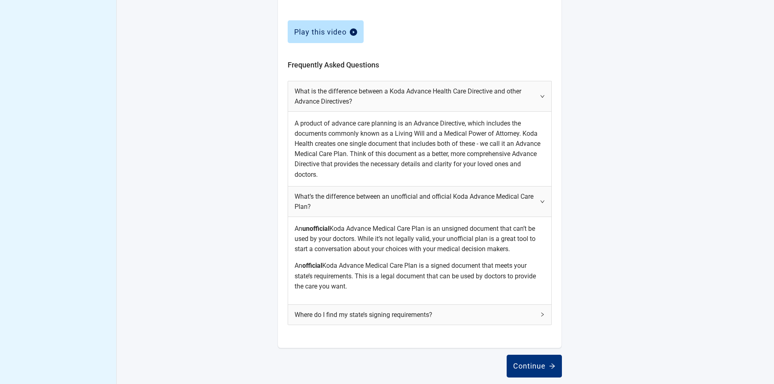
scroll to position [409, 0]
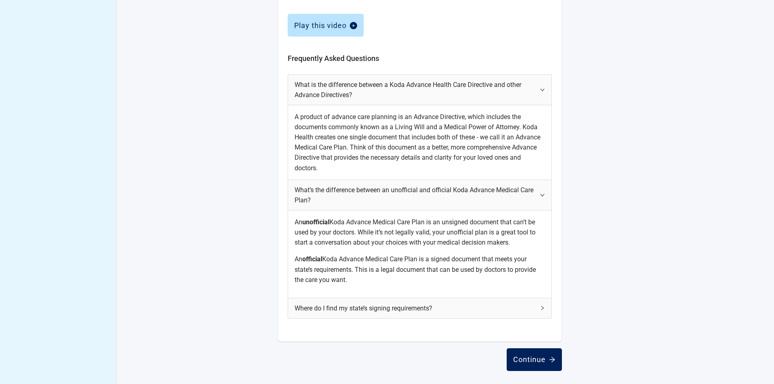
click at [535, 357] on div "Continue" at bounding box center [534, 359] width 42 height 8
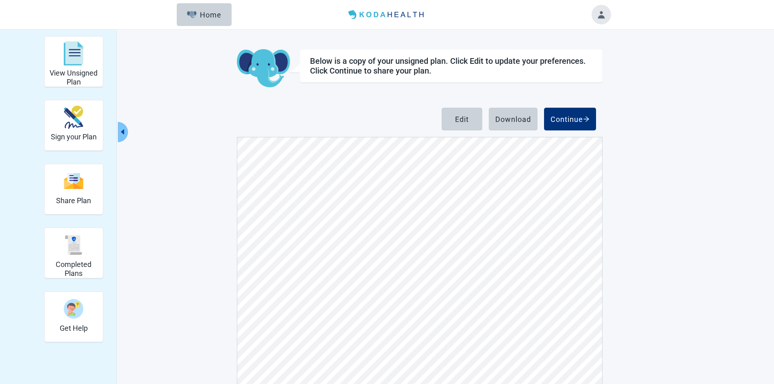
scroll to position [203, 0]
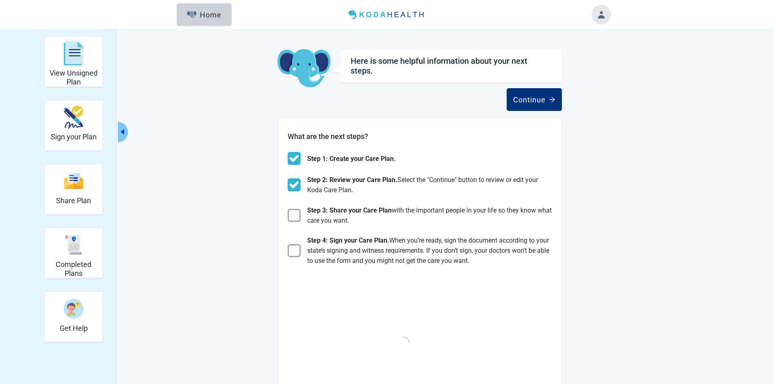
scroll to position [247, 0]
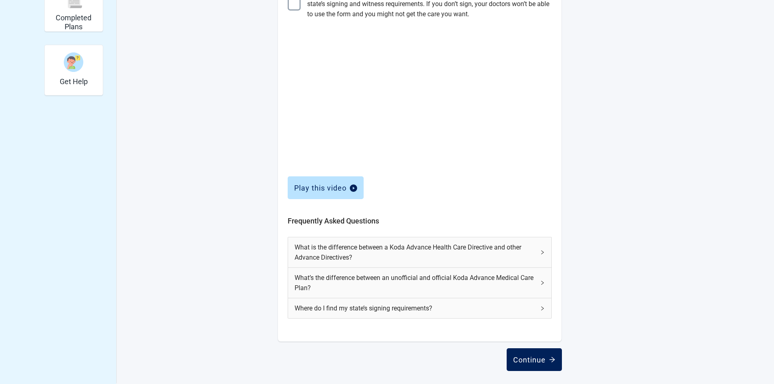
click at [537, 358] on div "Continue" at bounding box center [534, 359] width 42 height 8
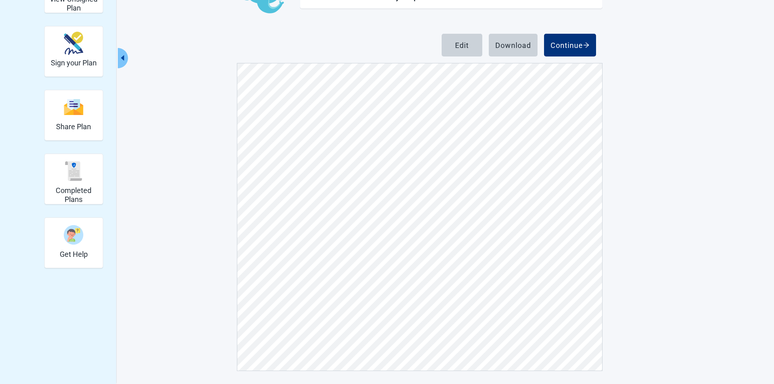
scroll to position [5373, 0]
click at [579, 44] on div "Continue" at bounding box center [569, 45] width 39 height 8
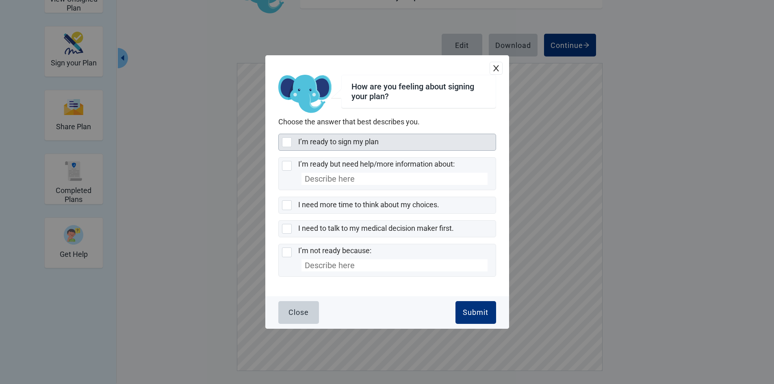
click at [288, 139] on div at bounding box center [287, 142] width 10 height 10
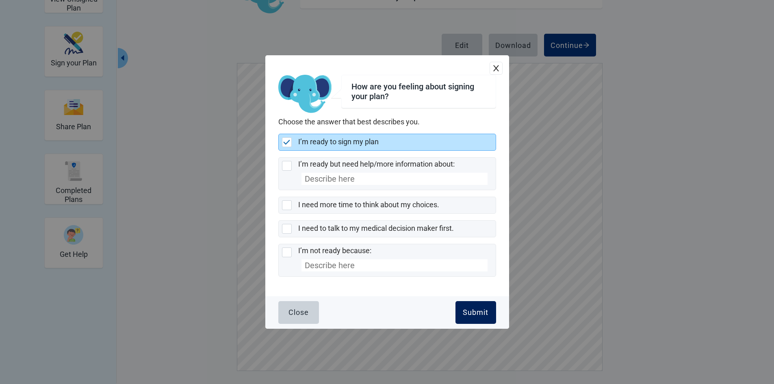
click at [483, 306] on button "Submit" at bounding box center [475, 312] width 41 height 23
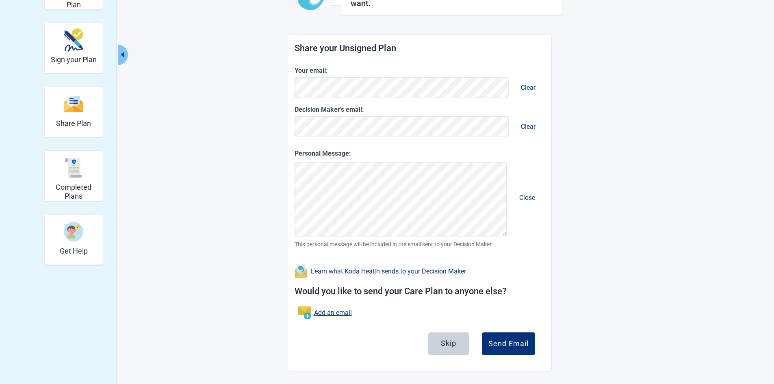
scroll to position [78, 0]
click at [515, 342] on div "Send Email" at bounding box center [508, 343] width 40 height 8
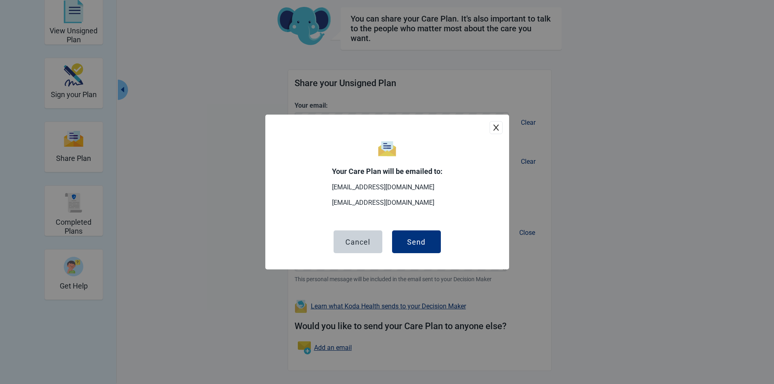
scroll to position [42, 0]
click at [428, 249] on button "Send" at bounding box center [416, 241] width 49 height 23
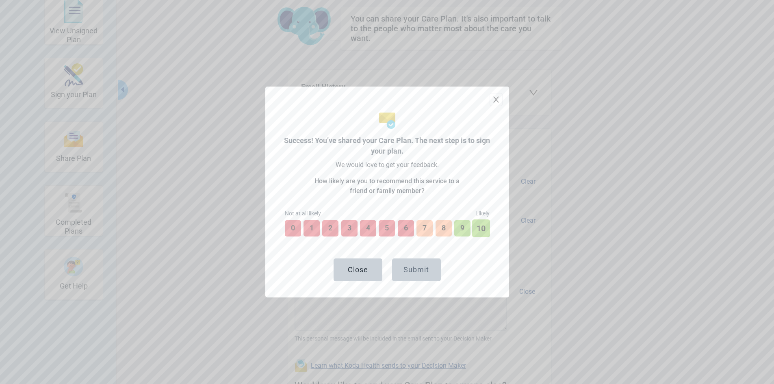
click at [481, 233] on button "10" at bounding box center [481, 228] width 18 height 18
click at [428, 267] on div "Submit" at bounding box center [416, 270] width 26 height 8
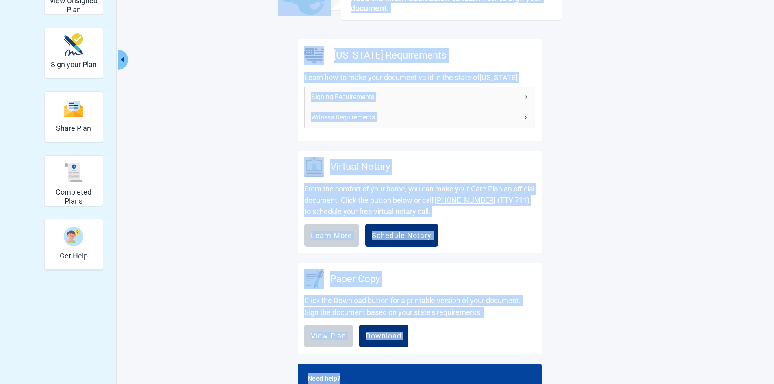
scroll to position [130, 0]
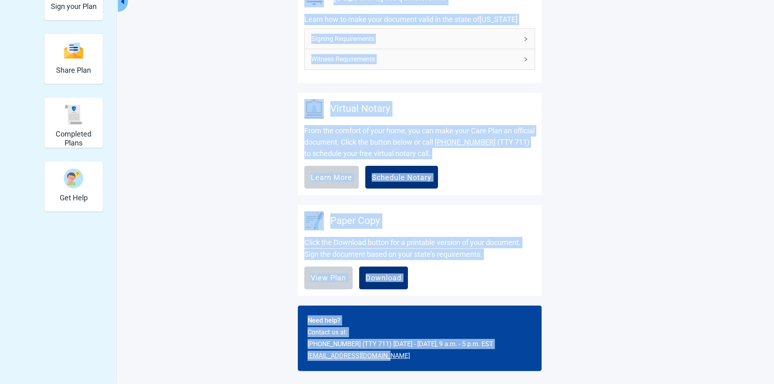
drag, startPoint x: 273, startPoint y: 44, endPoint x: 563, endPoint y: 394, distance: 454.8
click at [563, 253] on html "Skip to main content Menu Home View Unsigned Plan Sign your Plan Share Plan Com…" at bounding box center [387, 62] width 774 height 384
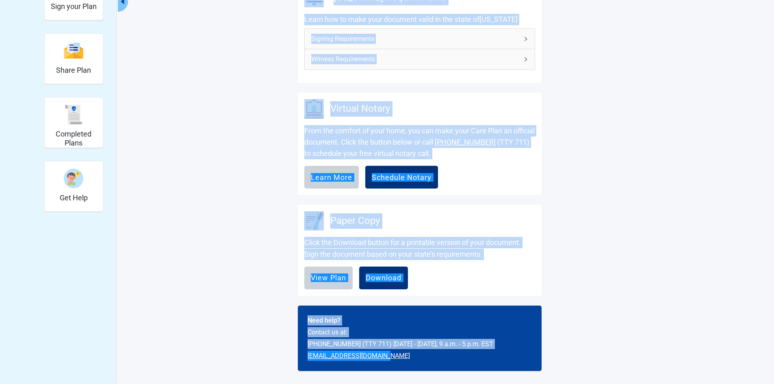
click at [658, 191] on div "View Unsigned Plan Sign your Plan Share Plan Completed Plans Get Help It's impo…" at bounding box center [387, 141] width 774 height 485
